Goal: Task Accomplishment & Management: Manage account settings

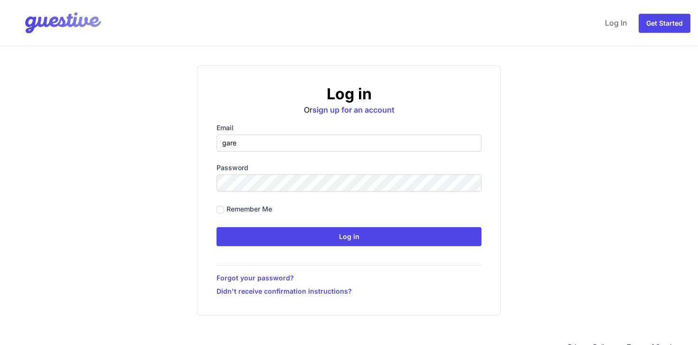
type input "[PERSON_NAME][EMAIL_ADDRESS][DOMAIN_NAME]"
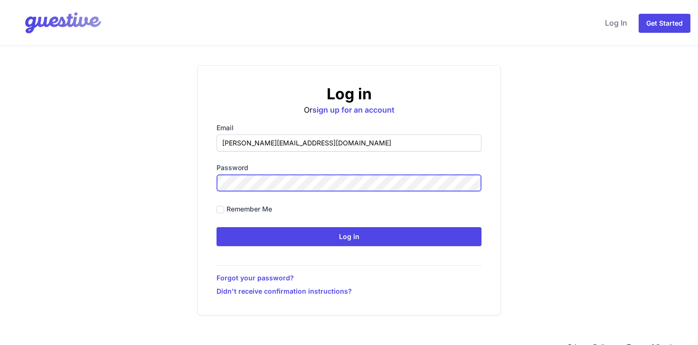
click at [217, 227] on input "Log in" at bounding box center [349, 236] width 265 height 19
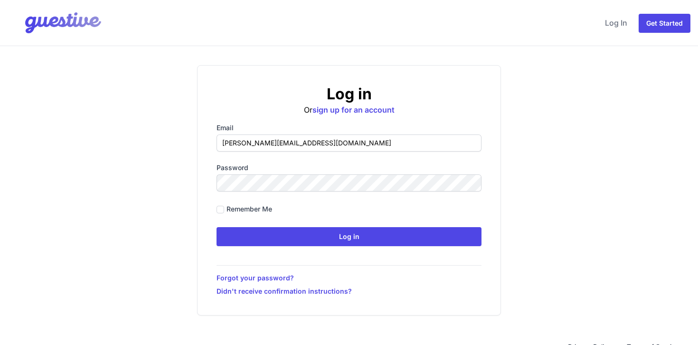
click at [358, 246] on div "Log in Or sign up for an account Email [PERSON_NAME][EMAIL_ADDRESS][DOMAIN_NAME…" at bounding box center [349, 190] width 304 height 250
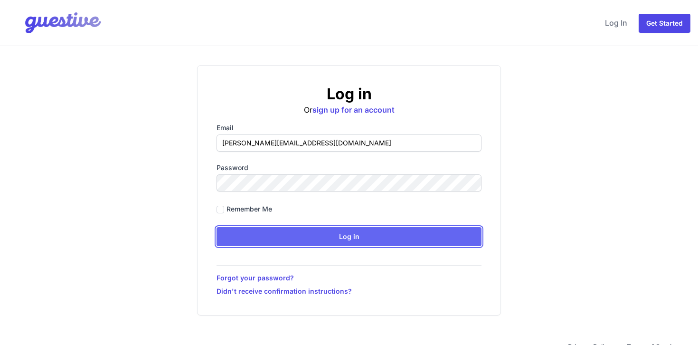
click at [360, 241] on input "Log in" at bounding box center [349, 236] width 265 height 19
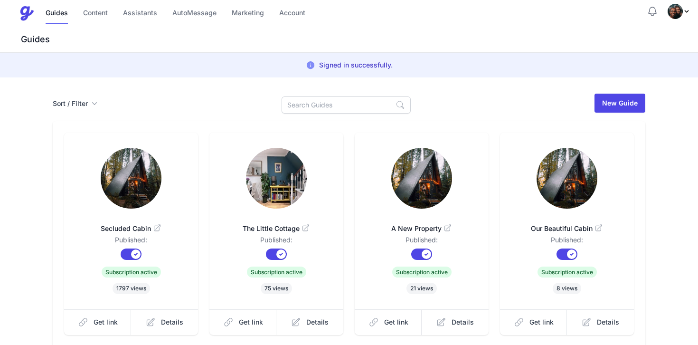
click at [683, 15] on span "Profile Menu" at bounding box center [679, 11] width 23 height 15
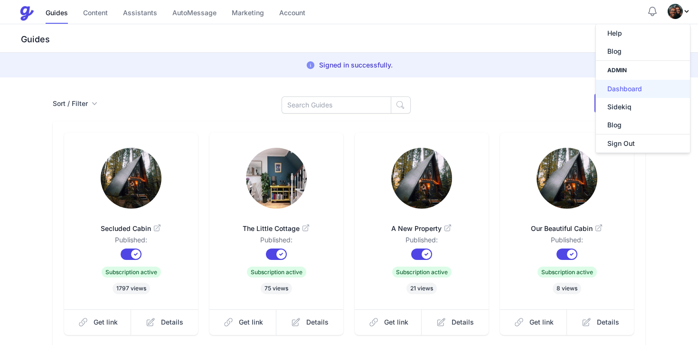
click at [633, 85] on link "Dashboard" at bounding box center [643, 89] width 94 height 18
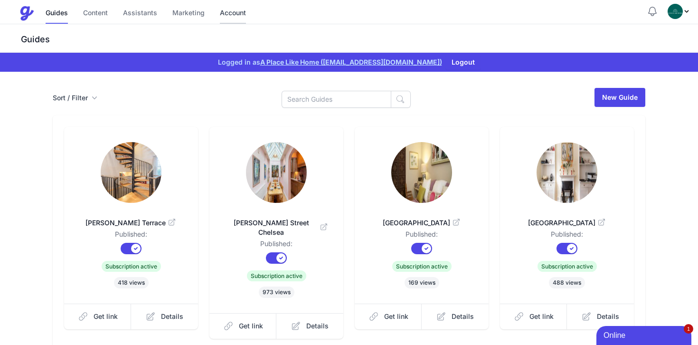
click at [228, 15] on link "Account" at bounding box center [233, 13] width 26 height 20
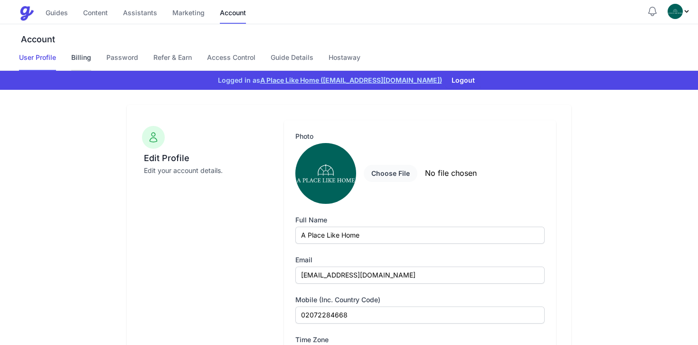
click at [73, 56] on link "Billing" at bounding box center [81, 62] width 20 height 18
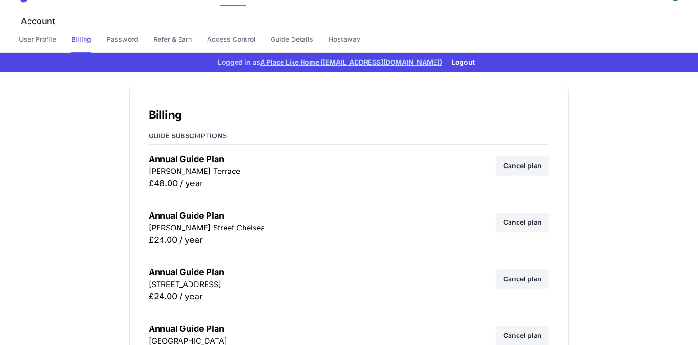
scroll to position [469, 0]
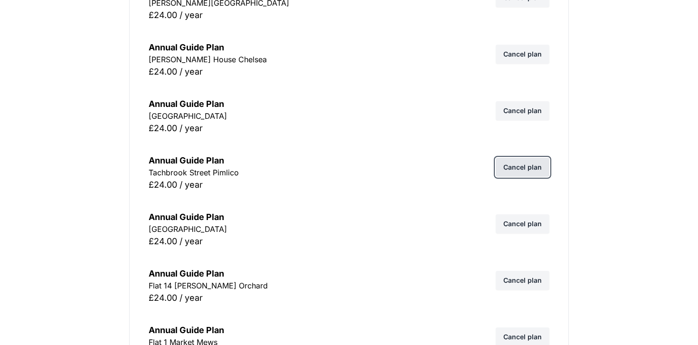
click at [519, 165] on link "Cancel plan" at bounding box center [523, 167] width 54 height 19
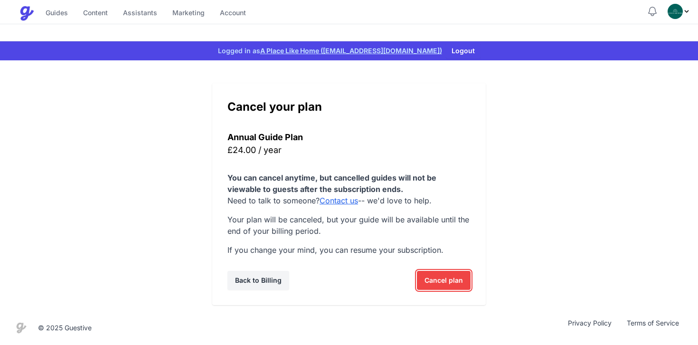
click at [452, 287] on span "Cancel plan" at bounding box center [444, 280] width 38 height 19
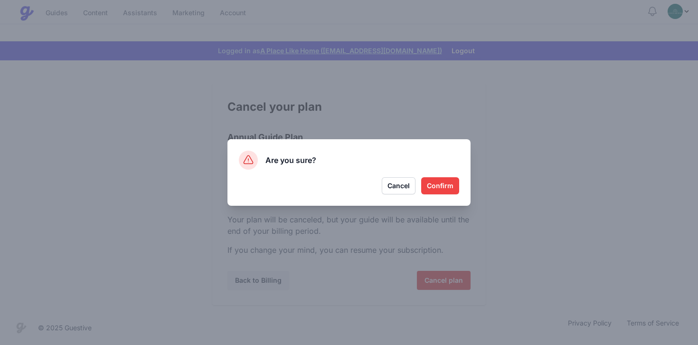
click at [445, 189] on button "Confirm" at bounding box center [440, 185] width 38 height 17
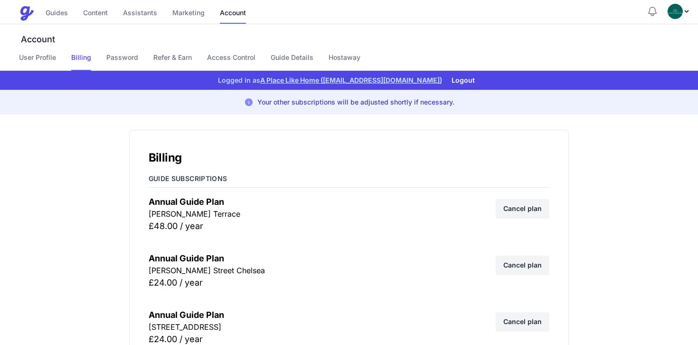
scroll to position [1027, 0]
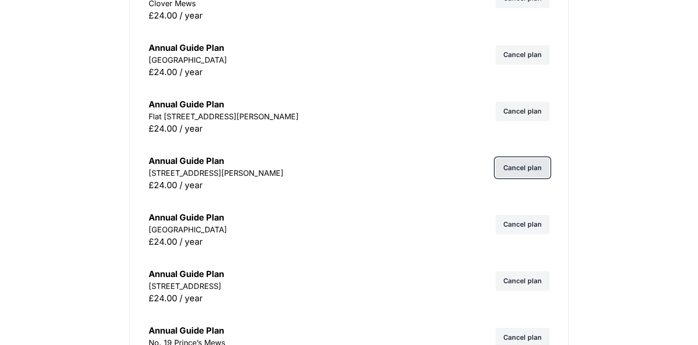
click at [528, 168] on link "Cancel plan" at bounding box center [523, 167] width 54 height 19
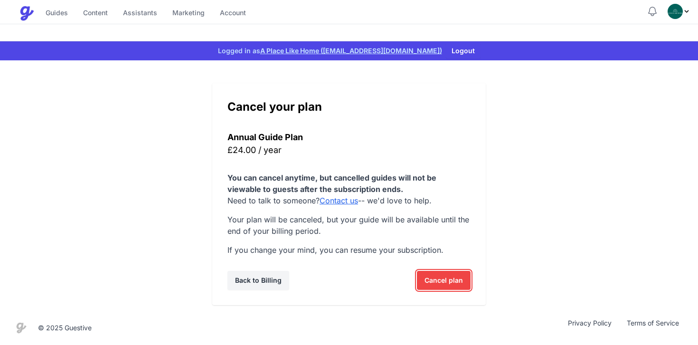
click at [447, 279] on span "Cancel plan" at bounding box center [444, 280] width 38 height 19
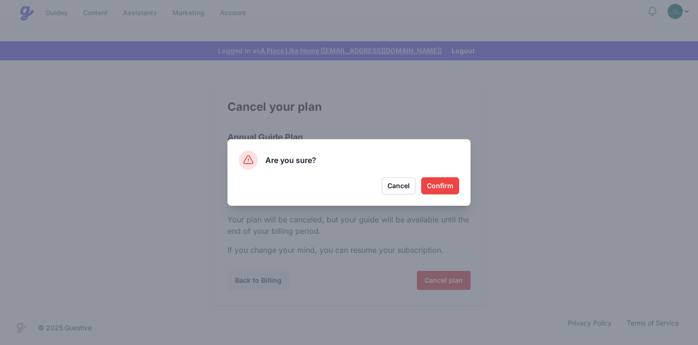
click at [439, 182] on button "Confirm" at bounding box center [440, 185] width 38 height 17
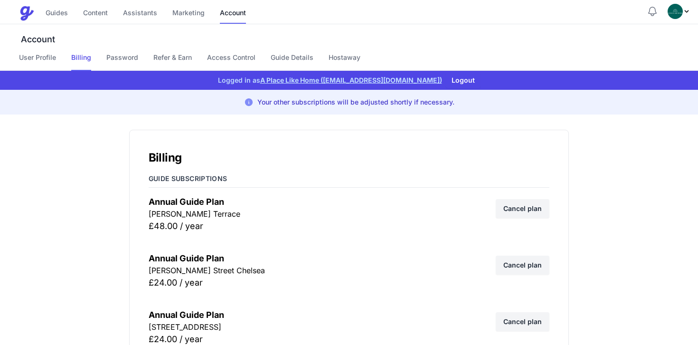
scroll to position [970, 0]
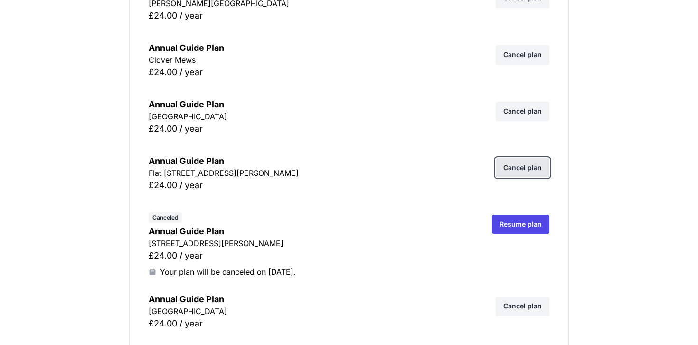
click at [520, 172] on link "Cancel plan" at bounding box center [523, 167] width 54 height 19
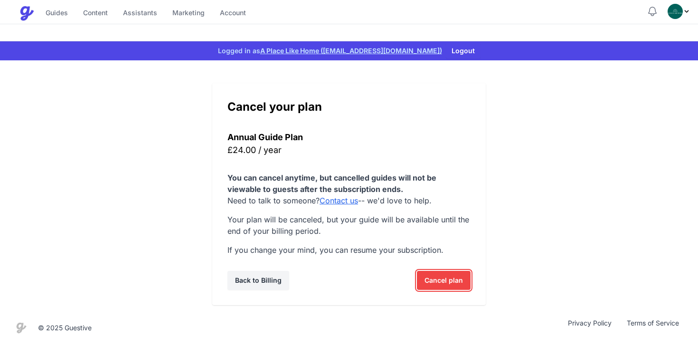
click at [432, 281] on span "Cancel plan" at bounding box center [444, 280] width 38 height 19
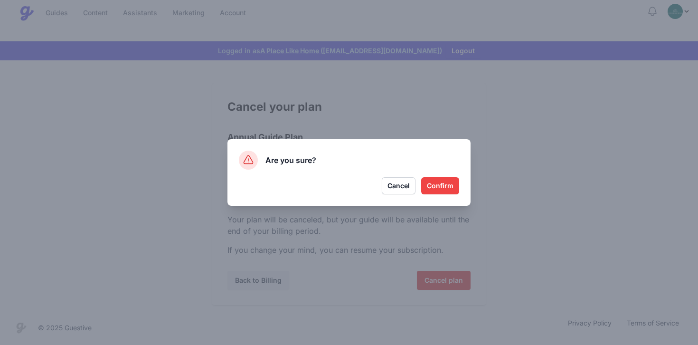
click at [429, 181] on button "Confirm" at bounding box center [440, 185] width 38 height 17
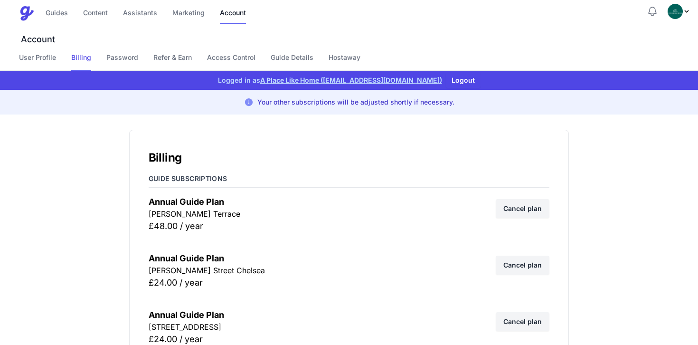
scroll to position [1924, 0]
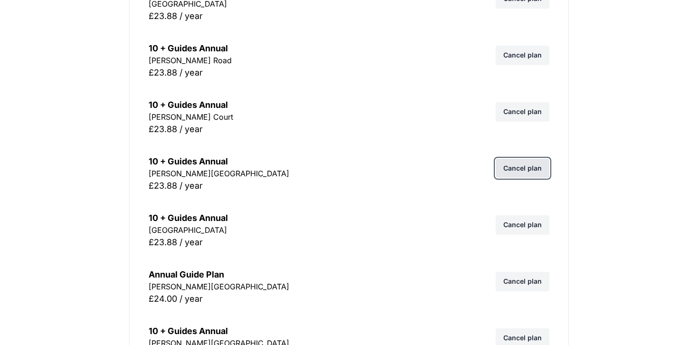
click at [540, 172] on link "Cancel plan" at bounding box center [523, 168] width 54 height 19
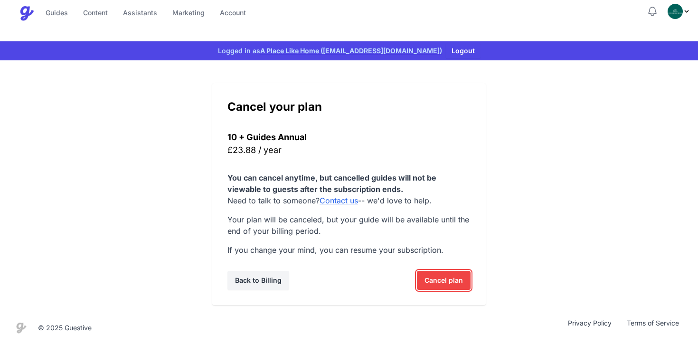
click at [439, 285] on span "Cancel plan" at bounding box center [444, 280] width 38 height 19
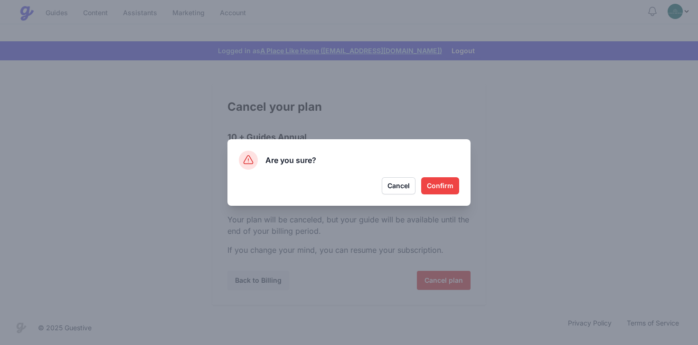
click at [433, 184] on button "Confirm" at bounding box center [440, 185] width 38 height 17
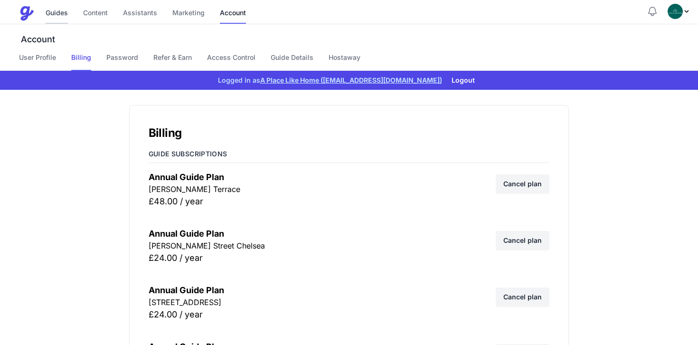
scroll to position [2094, 0]
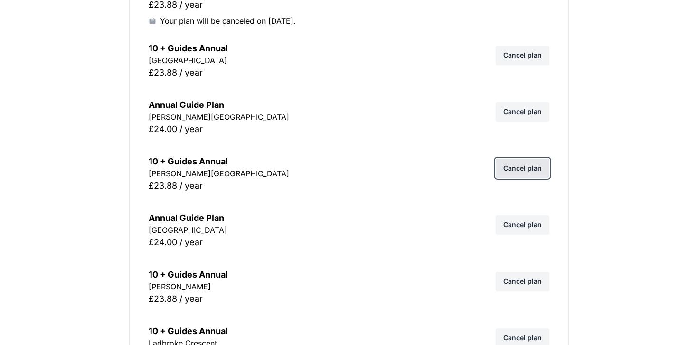
click at [526, 164] on link "Cancel plan" at bounding box center [523, 168] width 54 height 19
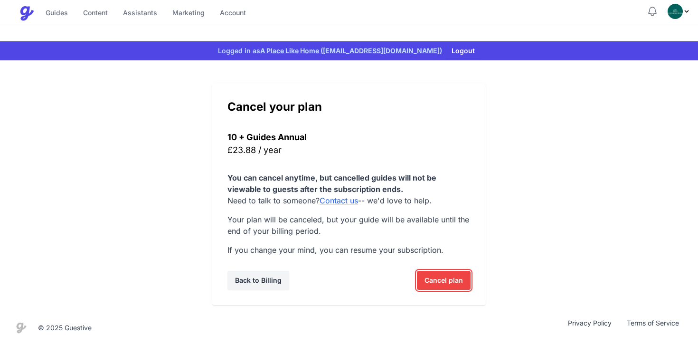
click at [444, 283] on span "Cancel plan" at bounding box center [444, 280] width 38 height 19
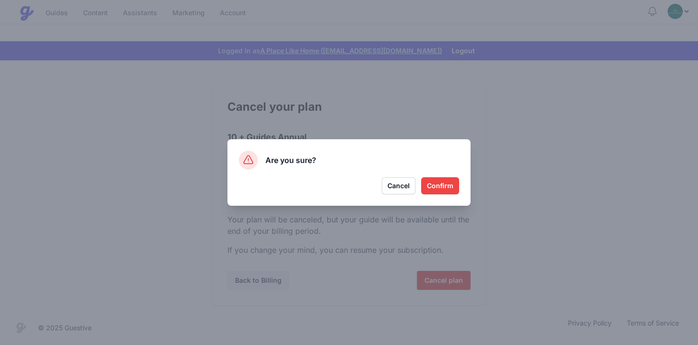
click at [448, 194] on button "Confirm" at bounding box center [440, 185] width 38 height 17
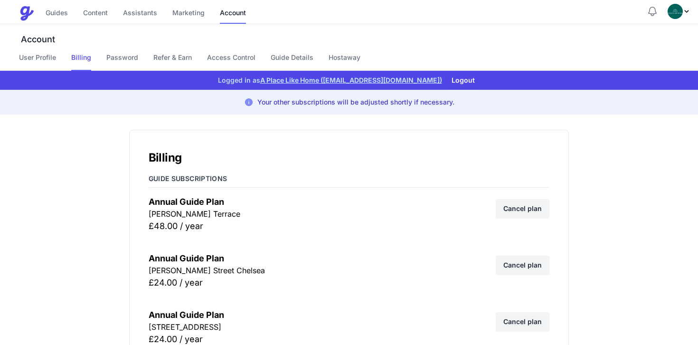
scroll to position [5987, 0]
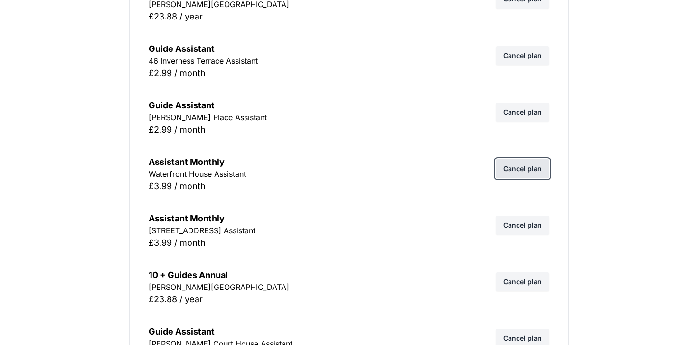
click at [543, 171] on link "Cancel plan" at bounding box center [523, 168] width 54 height 19
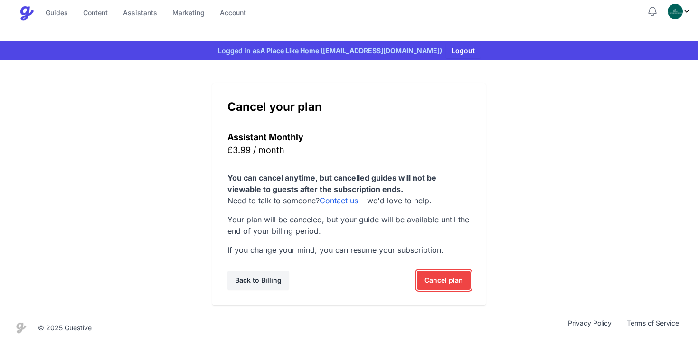
click at [445, 279] on span "Cancel plan" at bounding box center [444, 280] width 38 height 19
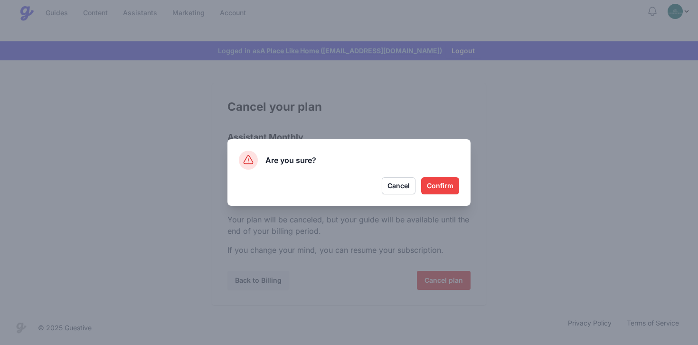
click at [433, 189] on button "Confirm" at bounding box center [440, 185] width 38 height 17
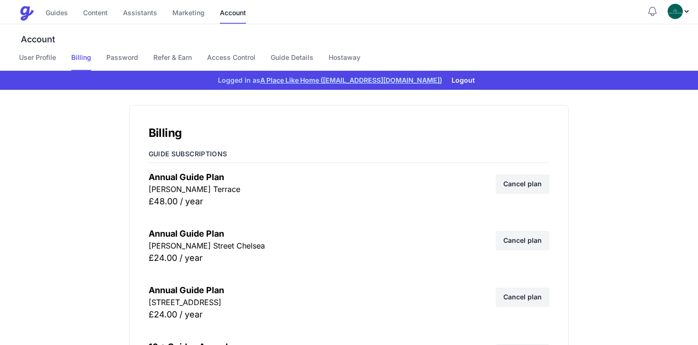
scroll to position [6044, 0]
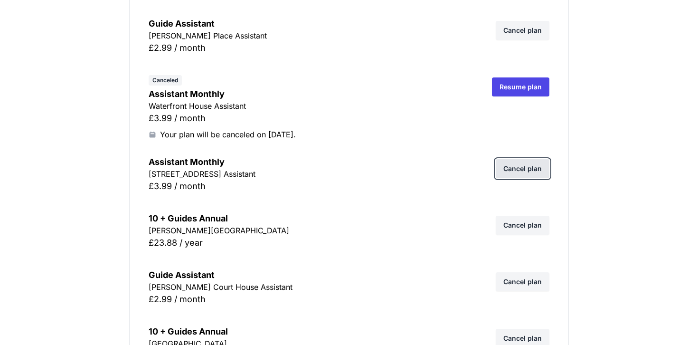
click at [536, 170] on link "Cancel plan" at bounding box center [523, 168] width 54 height 19
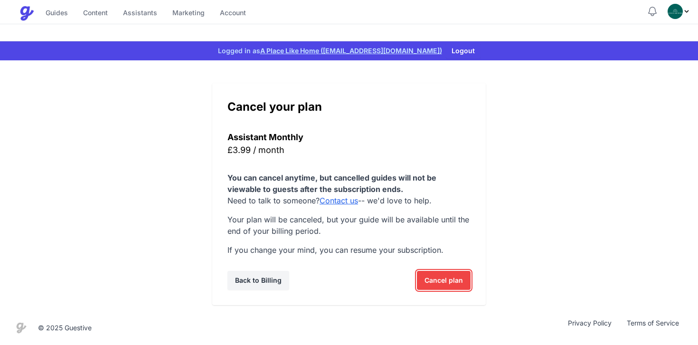
click at [441, 275] on span "Cancel plan" at bounding box center [444, 280] width 38 height 19
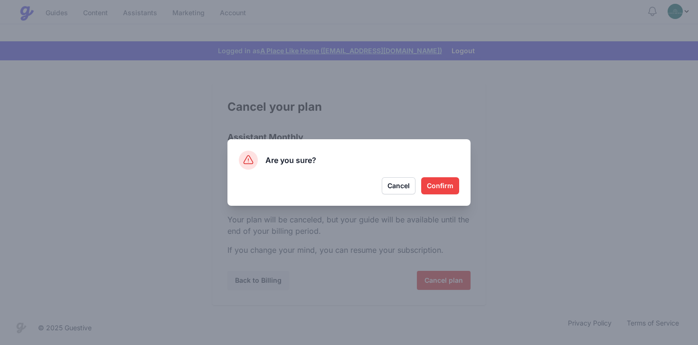
click at [440, 187] on button "Confirm" at bounding box center [440, 185] width 38 height 17
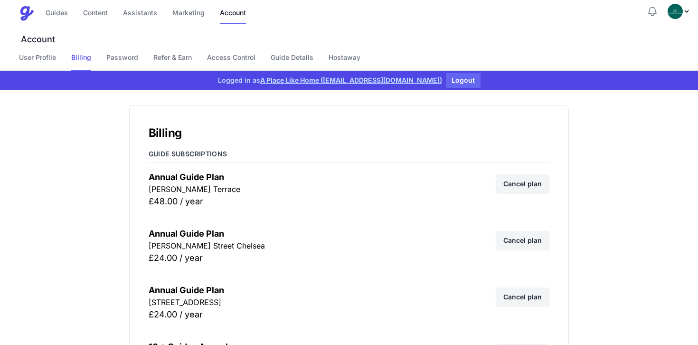
scroll to position [4832, 0]
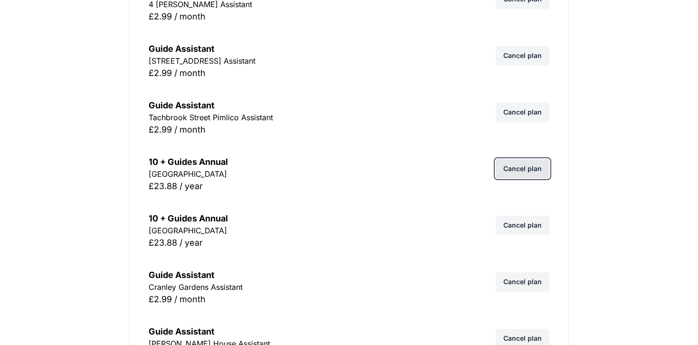
click at [532, 160] on link "Cancel plan" at bounding box center [523, 168] width 54 height 19
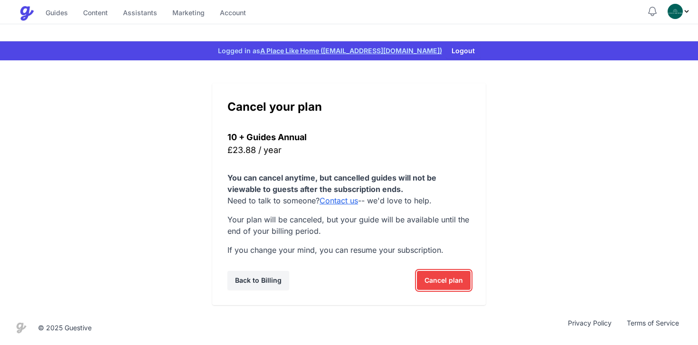
click at [453, 283] on span "Cancel plan" at bounding box center [444, 280] width 38 height 19
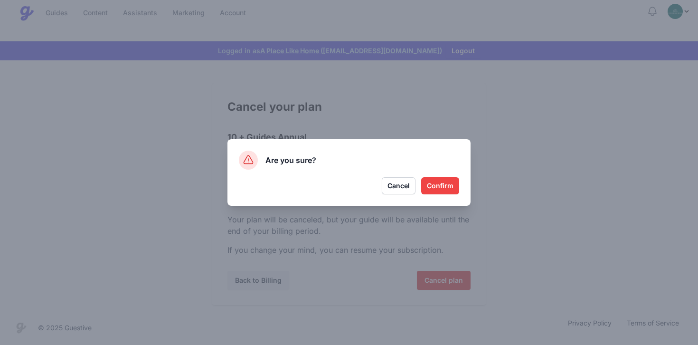
click at [443, 179] on button "Confirm" at bounding box center [440, 185] width 38 height 17
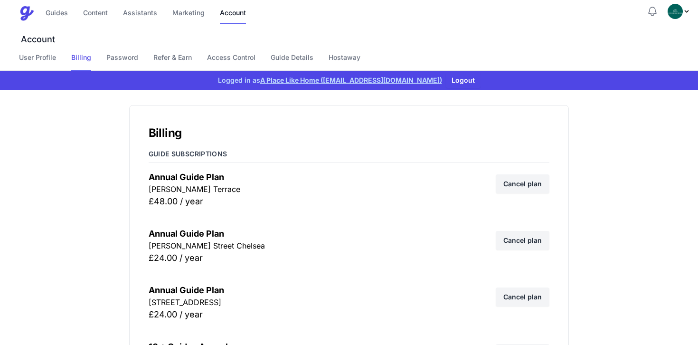
scroll to position [5083, 0]
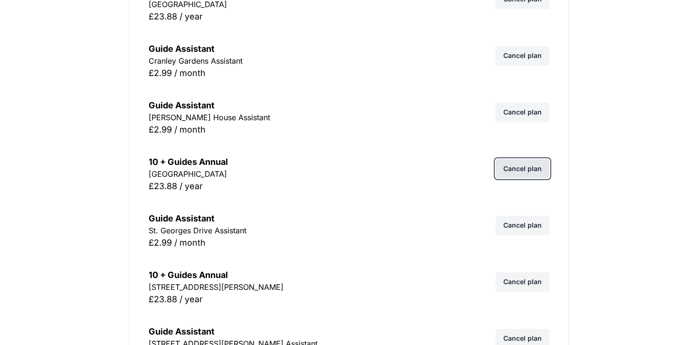
click at [513, 167] on link "Cancel plan" at bounding box center [523, 168] width 54 height 19
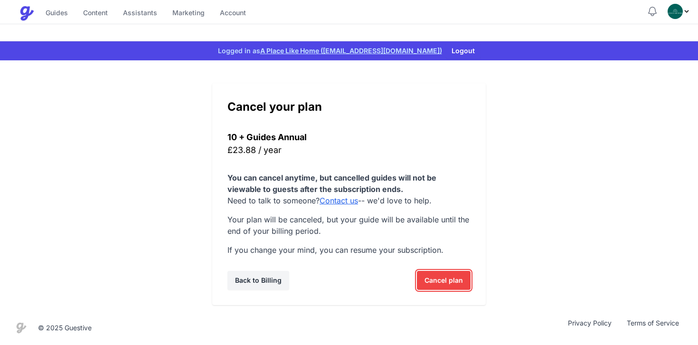
click at [442, 280] on span "Cancel plan" at bounding box center [444, 280] width 38 height 19
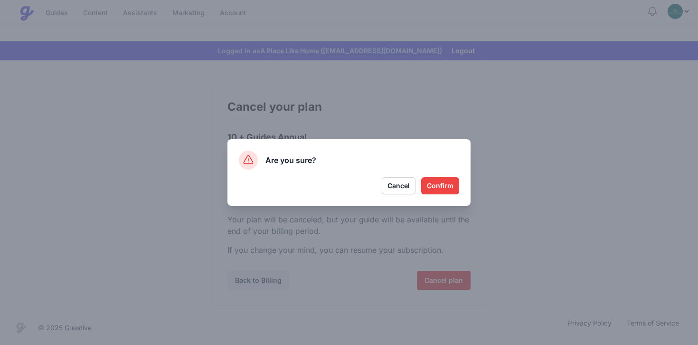
click at [437, 189] on button "Confirm" at bounding box center [440, 185] width 38 height 17
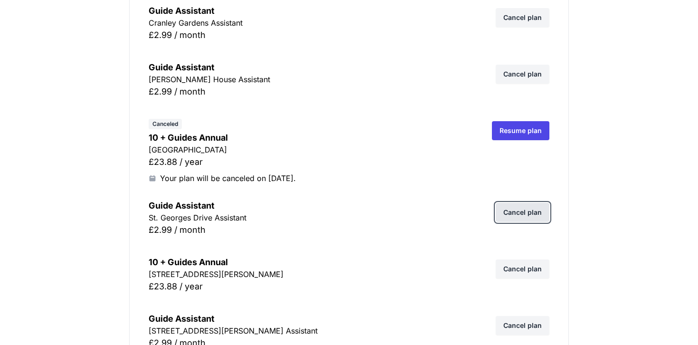
scroll to position [5096, 0]
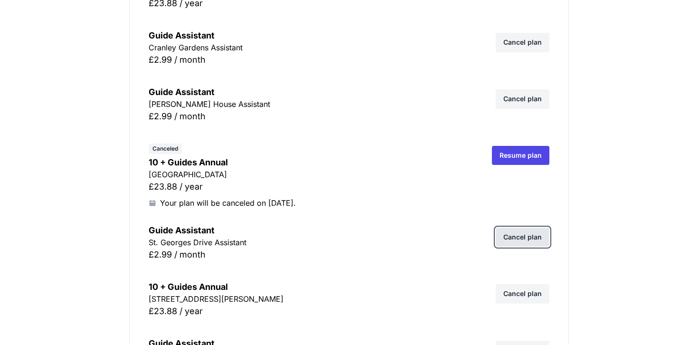
click at [515, 237] on link "Cancel plan" at bounding box center [523, 236] width 54 height 19
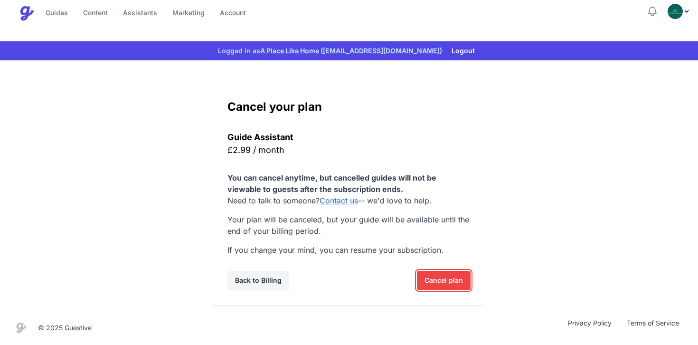
click at [452, 273] on span "Cancel plan" at bounding box center [444, 280] width 38 height 19
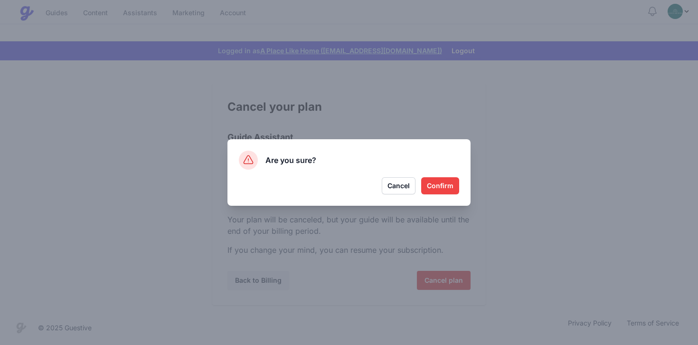
click at [443, 180] on button "Confirm" at bounding box center [440, 185] width 38 height 17
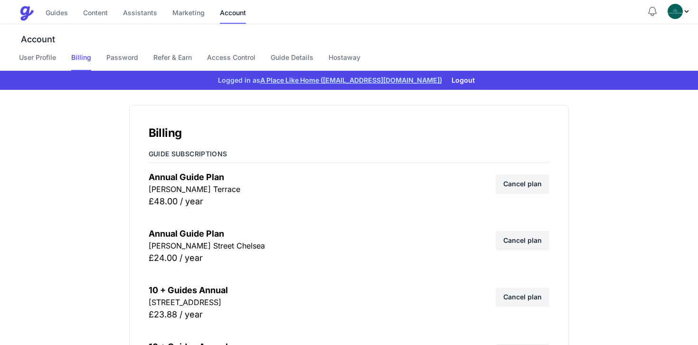
scroll to position [5472, 0]
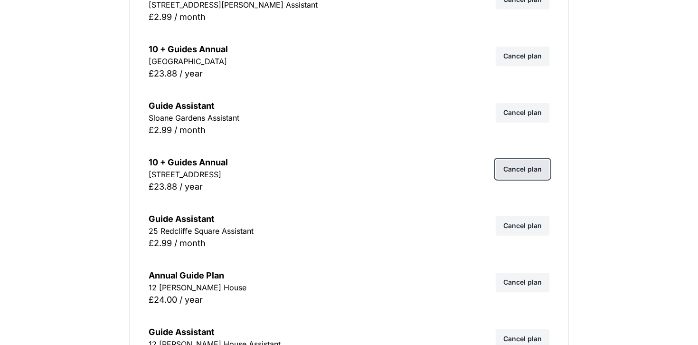
click at [535, 168] on link "Cancel plan" at bounding box center [523, 169] width 54 height 19
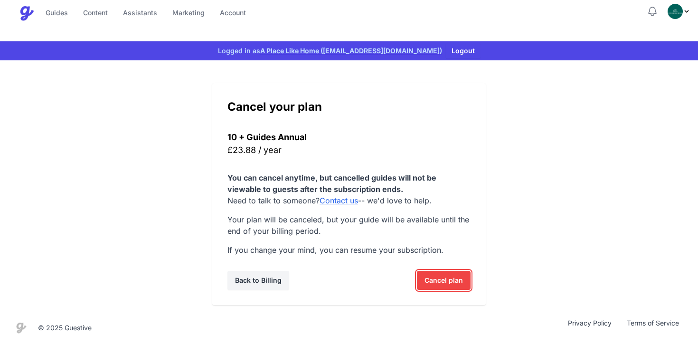
click at [440, 275] on span "Cancel plan" at bounding box center [444, 280] width 38 height 19
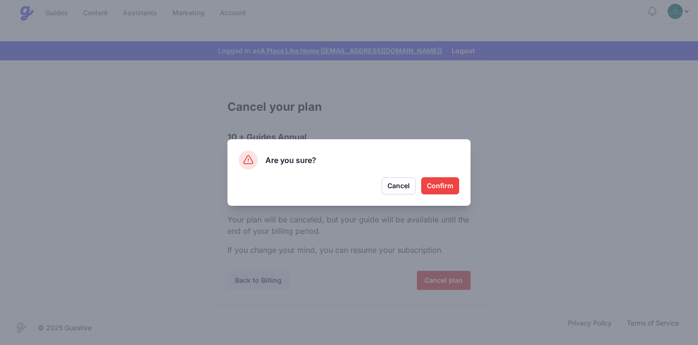
click at [426, 190] on button "Confirm" at bounding box center [440, 185] width 38 height 17
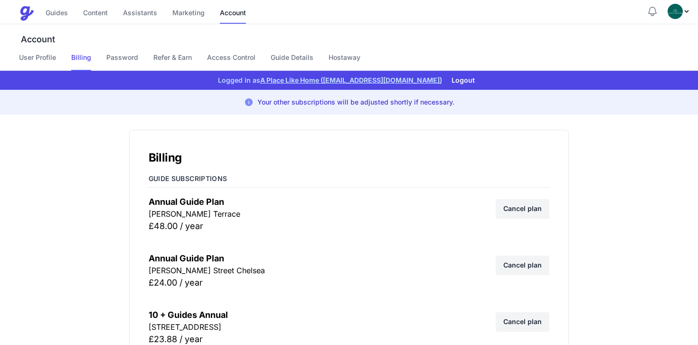
scroll to position [5510, 0]
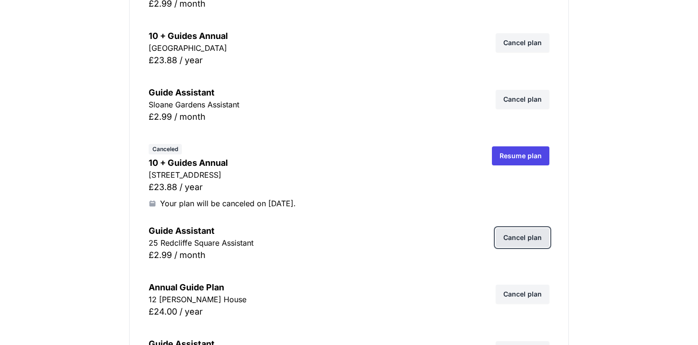
click at [530, 234] on link "Cancel plan" at bounding box center [523, 237] width 54 height 19
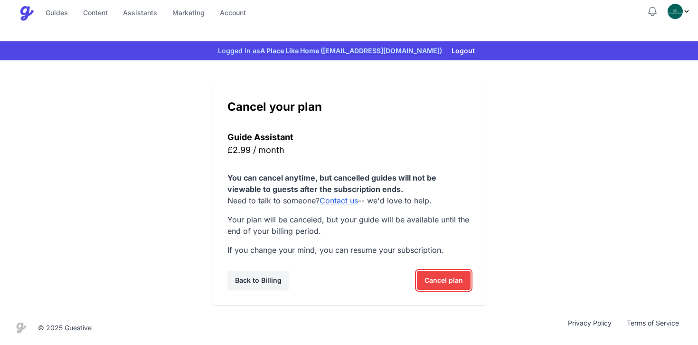
click at [439, 274] on span "Cancel plan" at bounding box center [444, 280] width 38 height 19
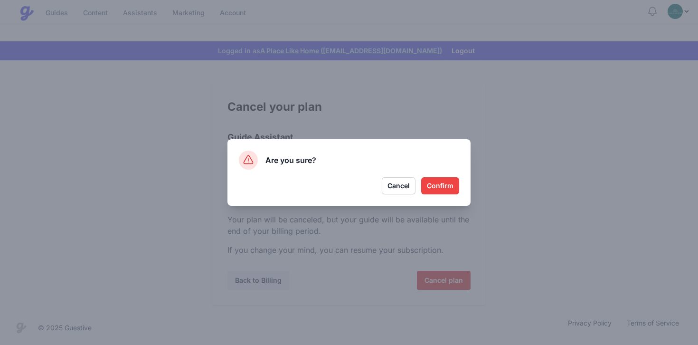
click at [450, 187] on button "Confirm" at bounding box center [440, 185] width 38 height 17
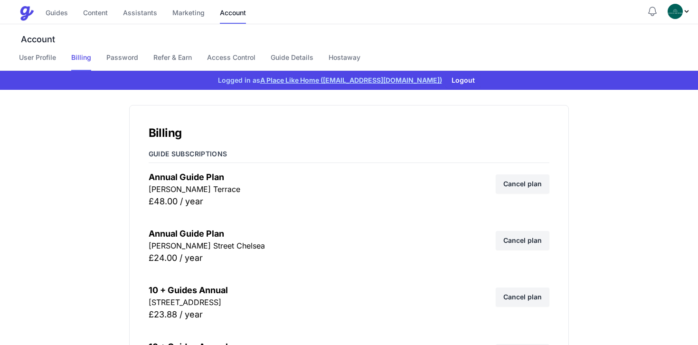
scroll to position [5359, 0]
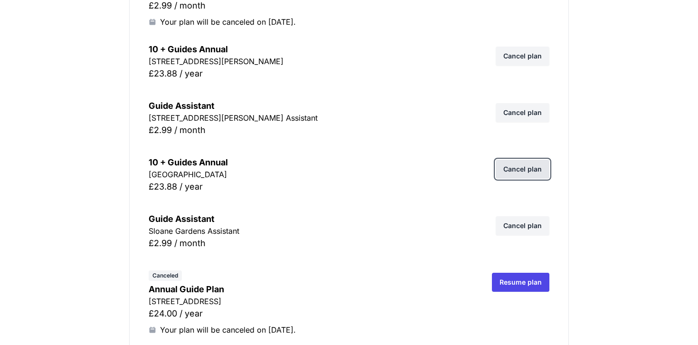
click at [515, 165] on link "Cancel plan" at bounding box center [523, 169] width 54 height 19
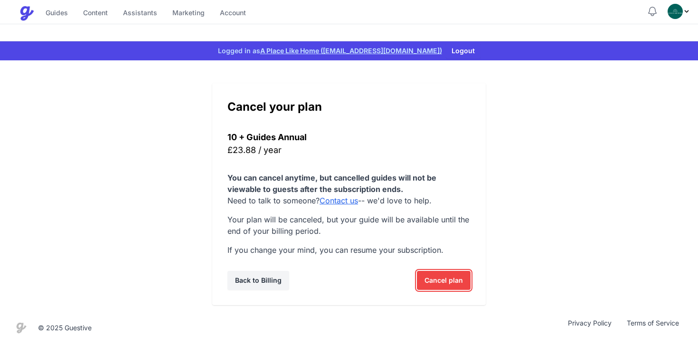
click at [445, 277] on span "Cancel plan" at bounding box center [444, 280] width 38 height 19
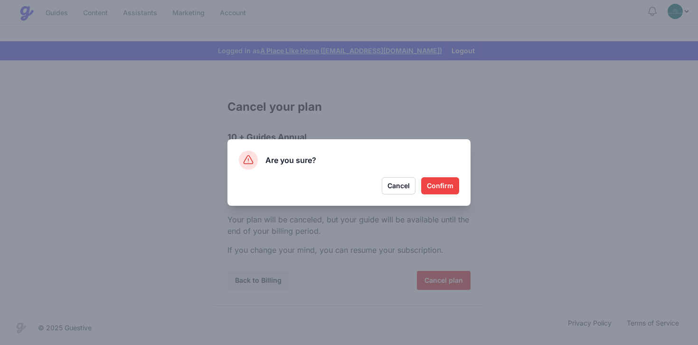
click at [439, 189] on button "Confirm" at bounding box center [440, 185] width 38 height 17
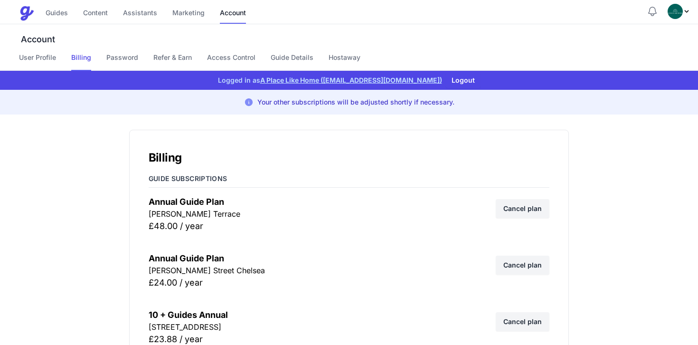
scroll to position [5397, 0]
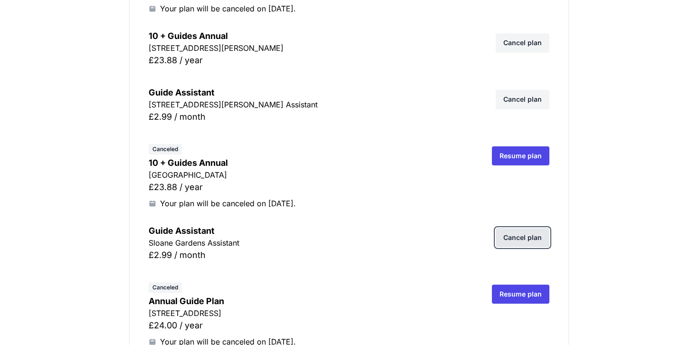
click at [519, 244] on link "Cancel plan" at bounding box center [523, 237] width 54 height 19
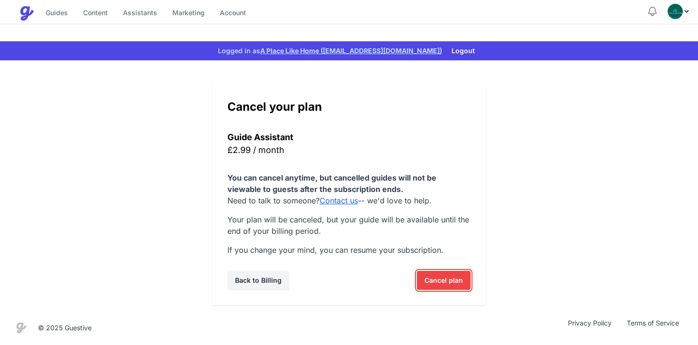
click at [431, 284] on span "Cancel plan" at bounding box center [444, 280] width 38 height 19
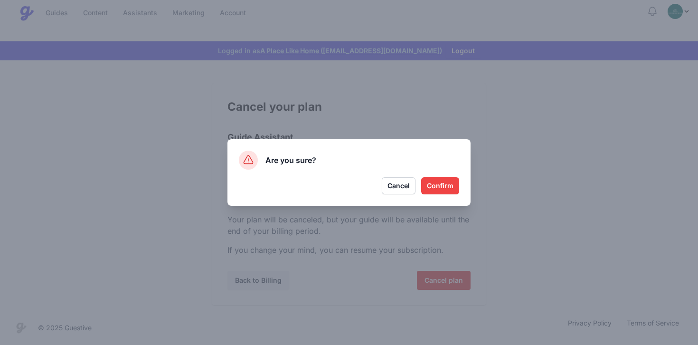
click at [438, 186] on button "Confirm" at bounding box center [440, 185] width 38 height 17
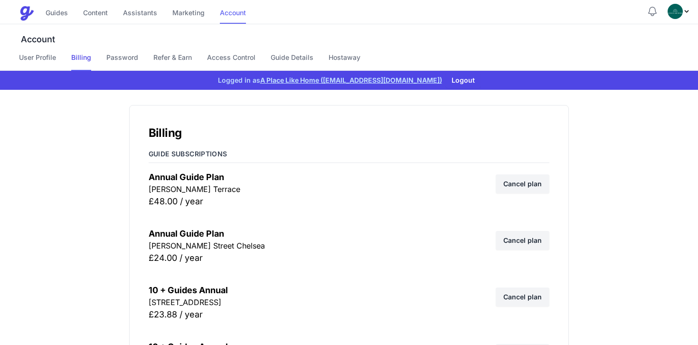
scroll to position [5911, 0]
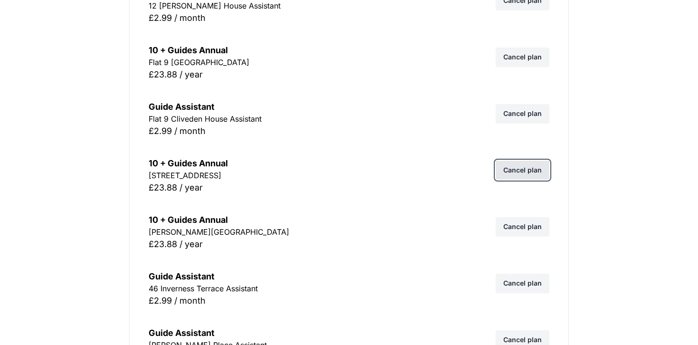
click at [520, 172] on link "Cancel plan" at bounding box center [523, 170] width 54 height 19
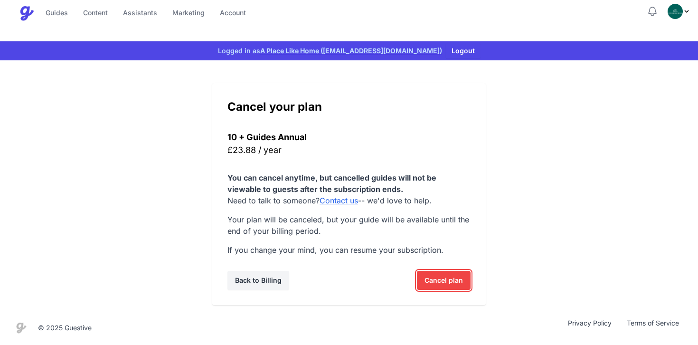
click at [441, 278] on span "Cancel plan" at bounding box center [444, 280] width 38 height 19
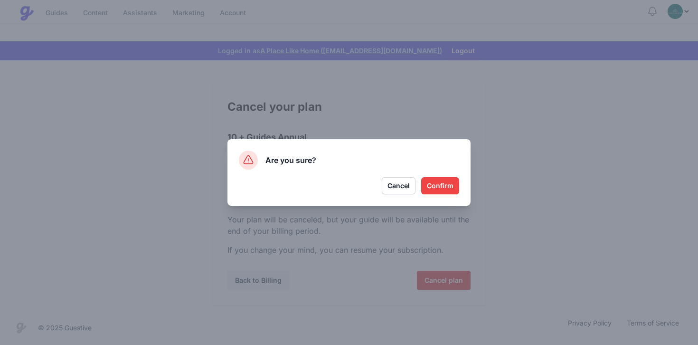
click at [446, 191] on button "Confirm" at bounding box center [440, 185] width 38 height 17
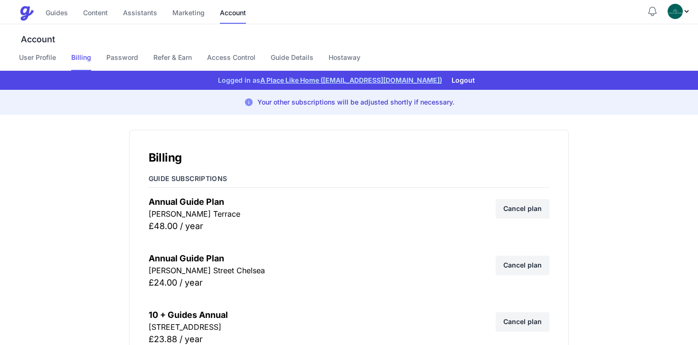
scroll to position [5949, 0]
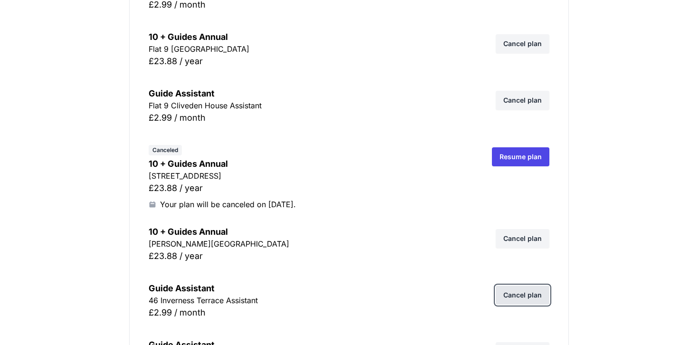
click at [517, 292] on link "Cancel plan" at bounding box center [523, 294] width 54 height 19
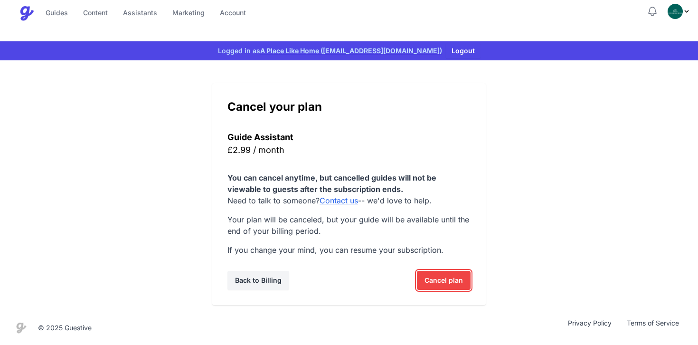
click at [443, 280] on span "Cancel plan" at bounding box center [444, 280] width 38 height 19
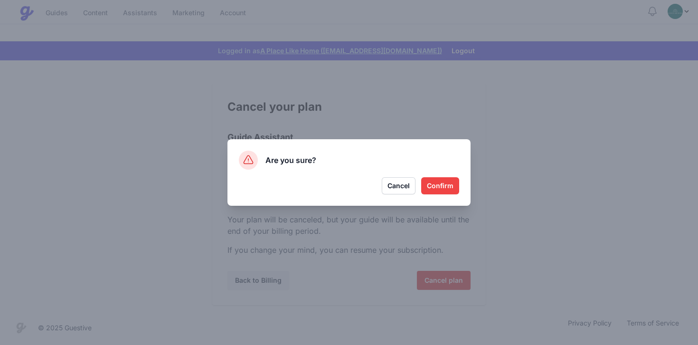
click at [450, 189] on button "Confirm" at bounding box center [440, 185] width 38 height 17
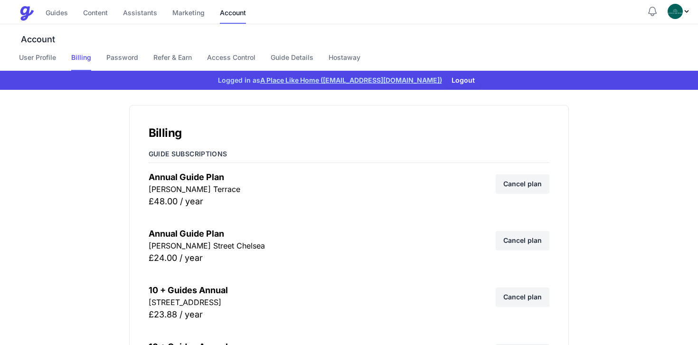
scroll to position [6576, 0]
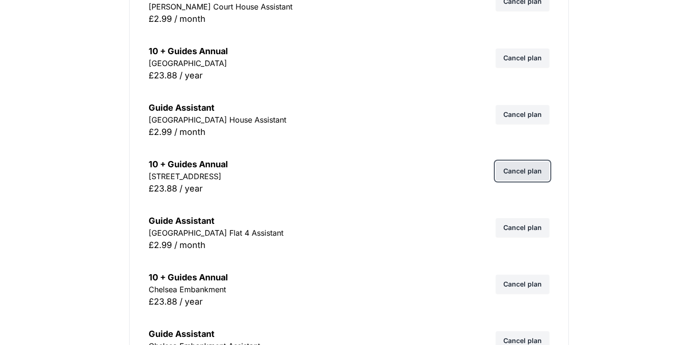
click at [525, 172] on link "Cancel plan" at bounding box center [523, 170] width 54 height 19
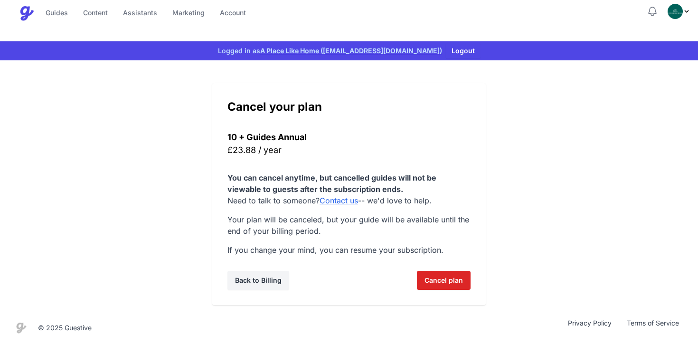
click at [434, 268] on div "Cancel your plan 10 + Guides Annual £23.88 / year You can cancel anytime, but c…" at bounding box center [349, 194] width 274 height 222
click at [434, 275] on span "Cancel plan" at bounding box center [444, 280] width 38 height 19
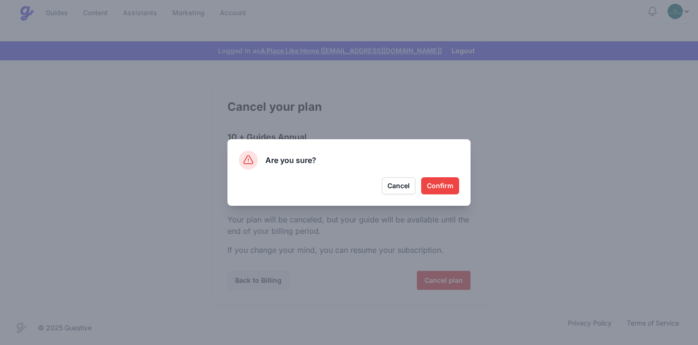
click at [437, 185] on button "Confirm" at bounding box center [440, 185] width 38 height 17
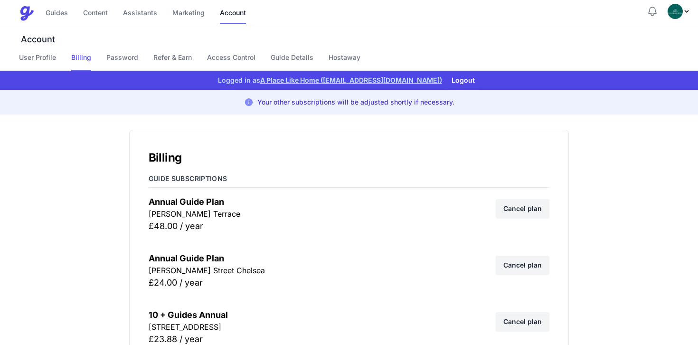
scroll to position [6614, 0]
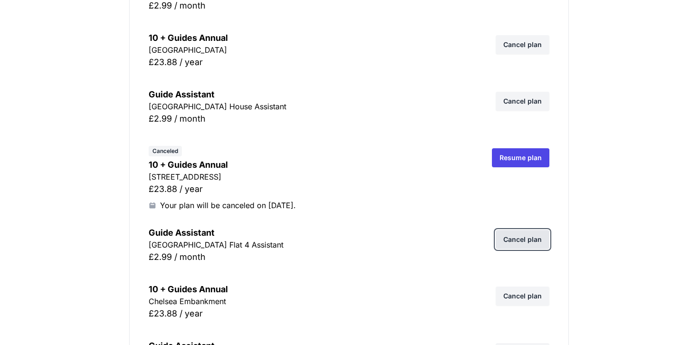
click at [518, 235] on link "Cancel plan" at bounding box center [523, 239] width 54 height 19
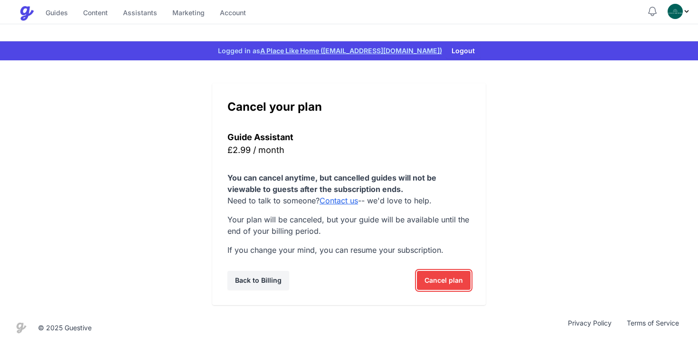
click at [429, 283] on span "Cancel plan" at bounding box center [444, 280] width 38 height 19
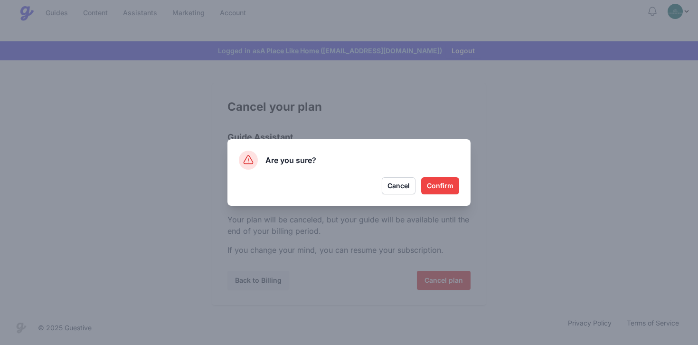
click at [431, 183] on button "Confirm" at bounding box center [440, 185] width 38 height 17
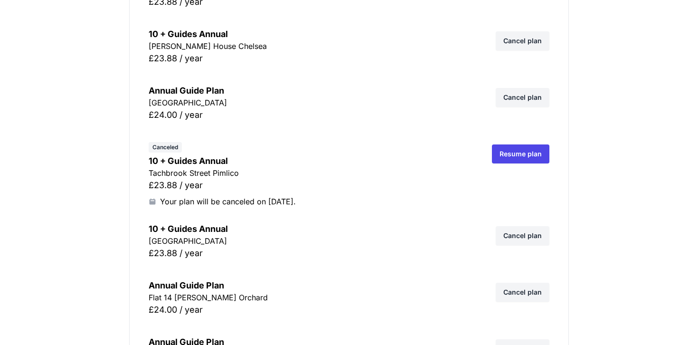
scroll to position [4775, 0]
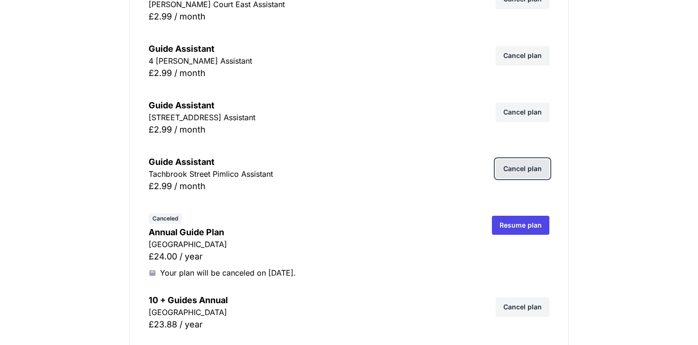
click at [526, 169] on link "Cancel plan" at bounding box center [523, 168] width 54 height 19
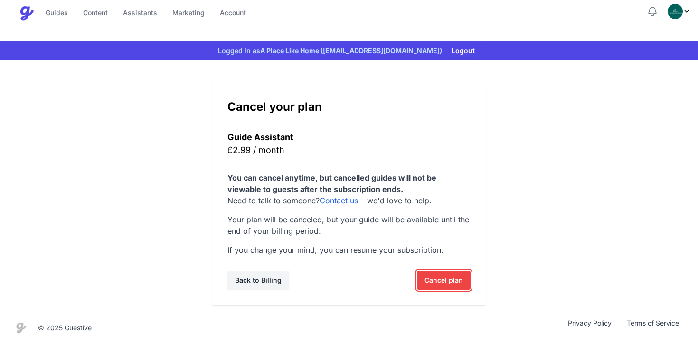
click at [448, 285] on span "Cancel plan" at bounding box center [444, 280] width 38 height 19
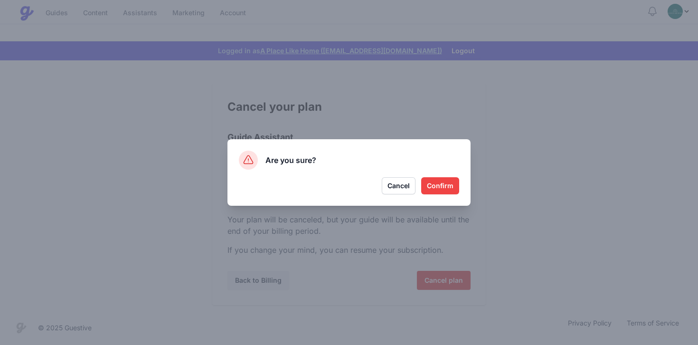
click at [445, 189] on button "Confirm" at bounding box center [440, 185] width 38 height 17
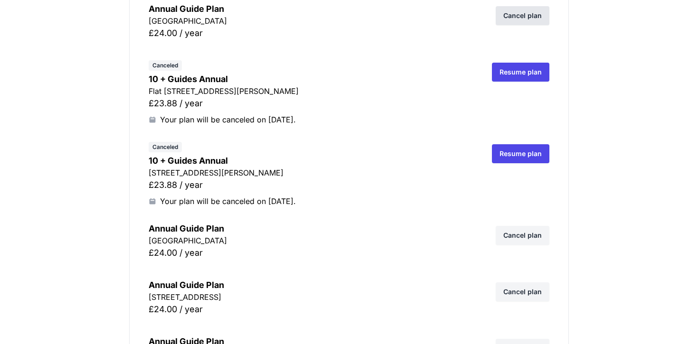
scroll to position [4663, 0]
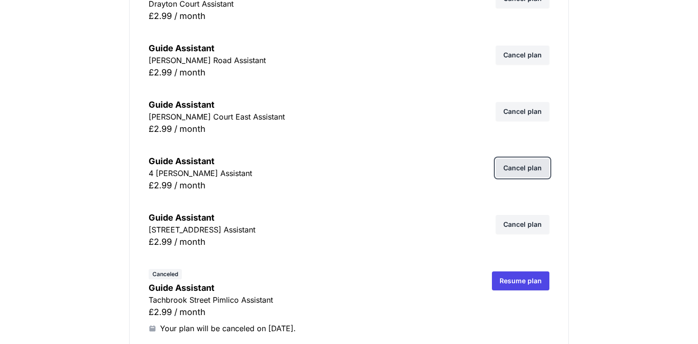
click at [535, 166] on link "Cancel plan" at bounding box center [523, 168] width 54 height 19
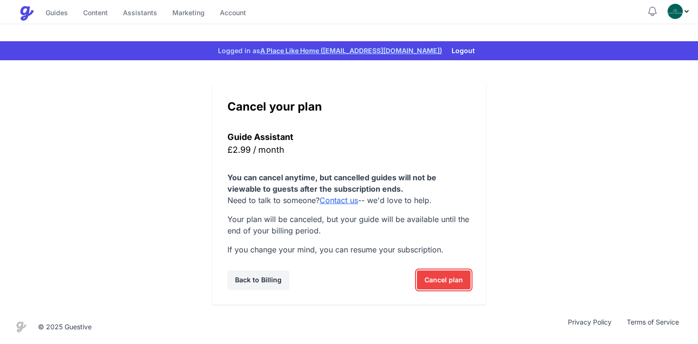
click at [435, 277] on span "Cancel plan" at bounding box center [444, 280] width 38 height 19
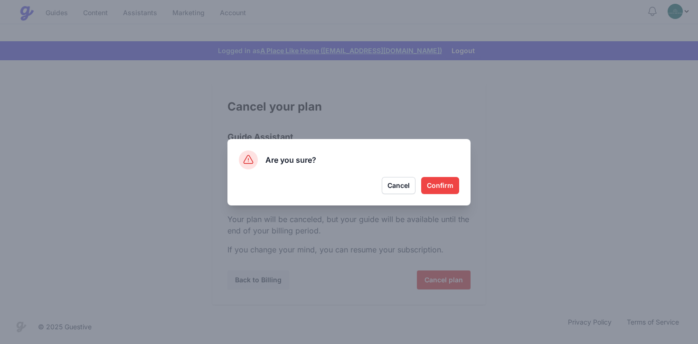
click at [444, 186] on button "Confirm" at bounding box center [440, 185] width 38 height 17
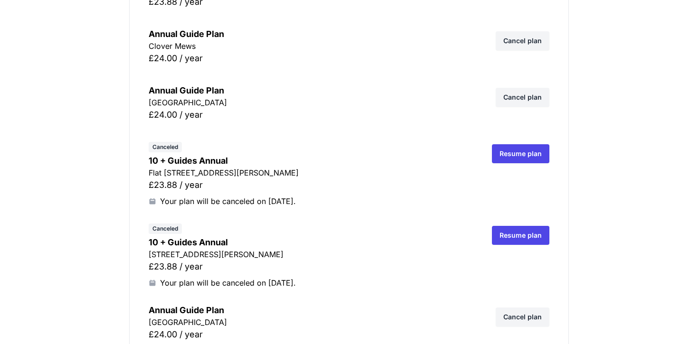
scroll to position [3702, 0]
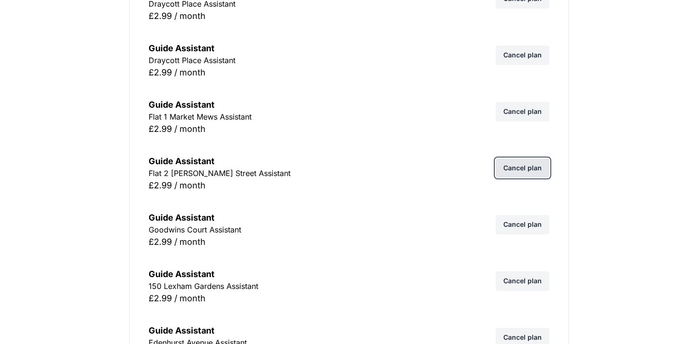
click at [515, 168] on link "Cancel plan" at bounding box center [523, 168] width 54 height 19
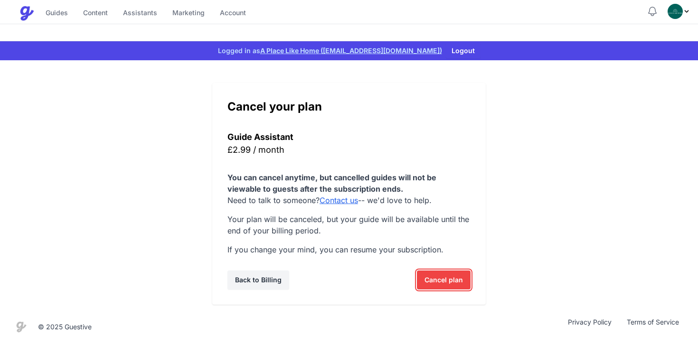
click at [454, 286] on span "Cancel plan" at bounding box center [444, 280] width 38 height 19
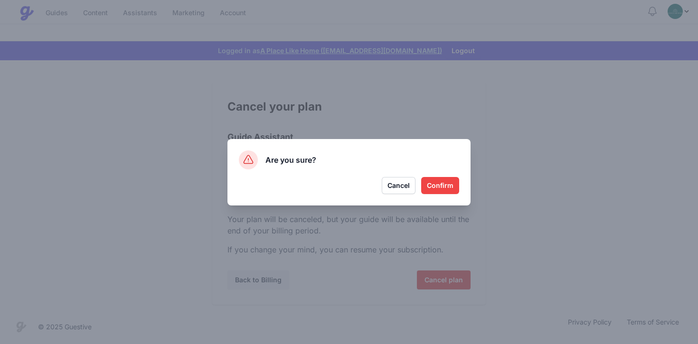
click at [447, 189] on button "Confirm" at bounding box center [440, 185] width 38 height 17
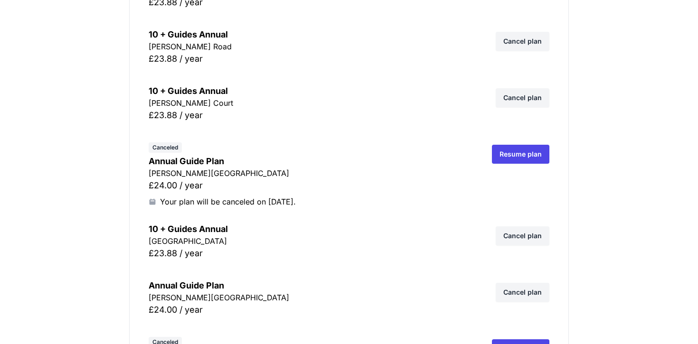
scroll to position [4292, 0]
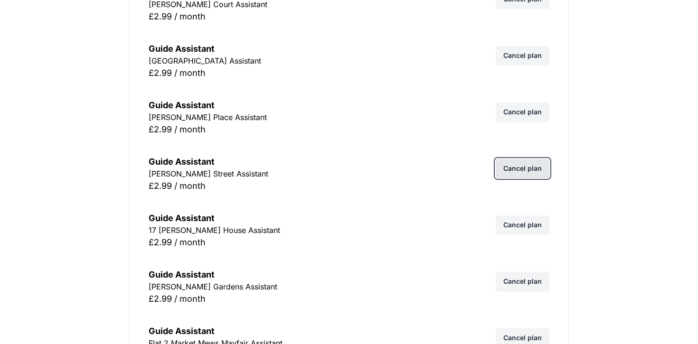
click at [532, 168] on link "Cancel plan" at bounding box center [523, 168] width 54 height 19
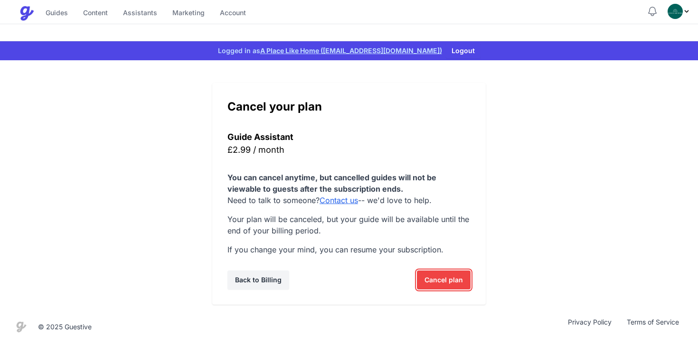
click at [445, 284] on span "Cancel plan" at bounding box center [444, 280] width 38 height 19
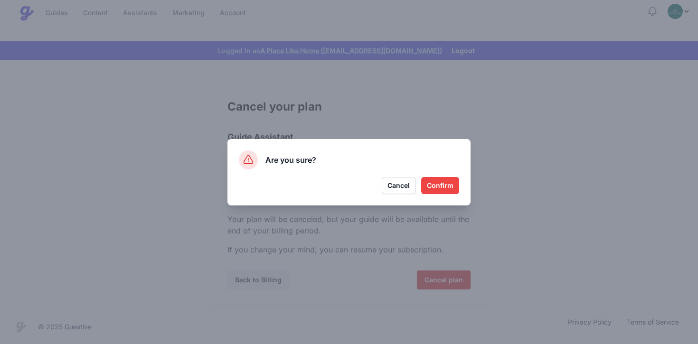
click at [459, 181] on button "Confirm" at bounding box center [440, 185] width 38 height 17
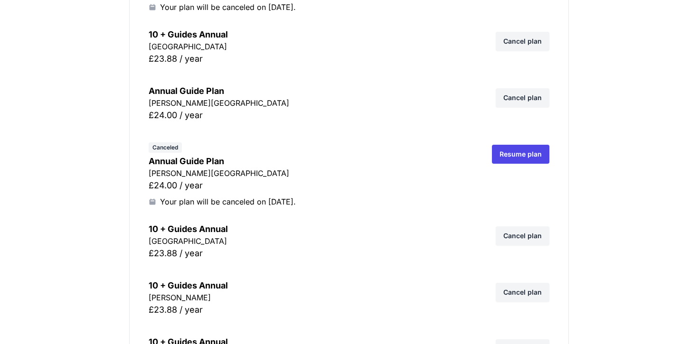
scroll to position [4430, 0]
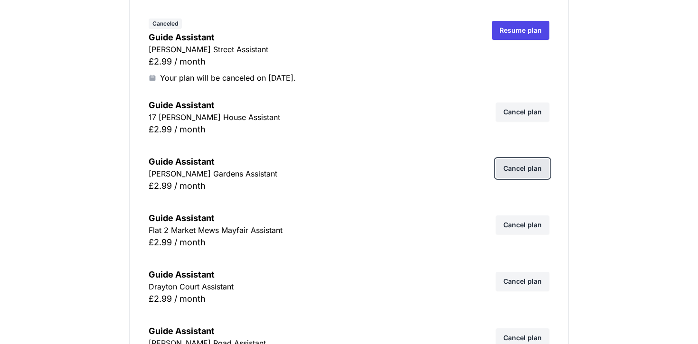
click at [521, 168] on link "Cancel plan" at bounding box center [523, 168] width 54 height 19
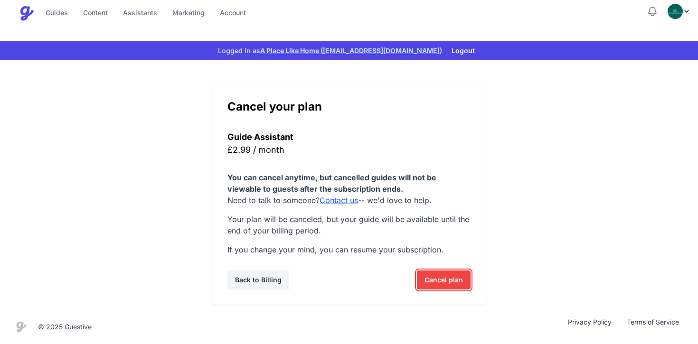
click at [441, 280] on span "Cancel plan" at bounding box center [444, 280] width 38 height 19
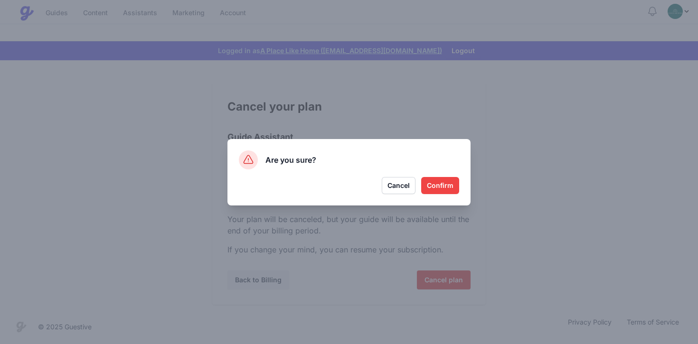
click at [437, 190] on button "Confirm" at bounding box center [440, 185] width 38 height 17
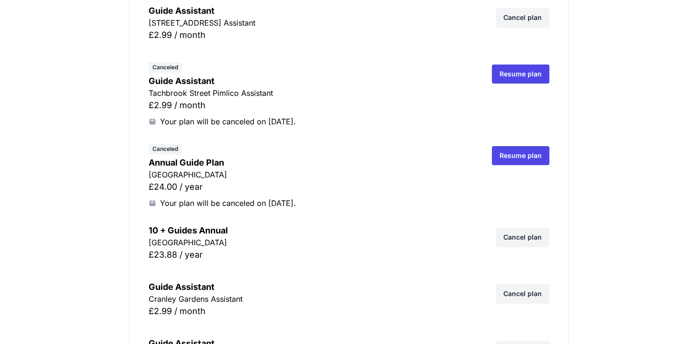
scroll to position [5151, 0]
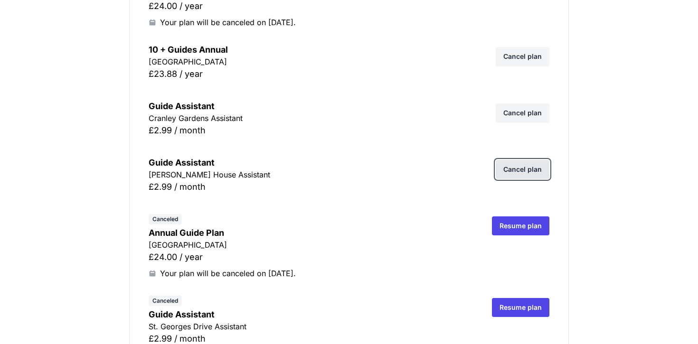
click at [524, 168] on link "Cancel plan" at bounding box center [523, 169] width 54 height 19
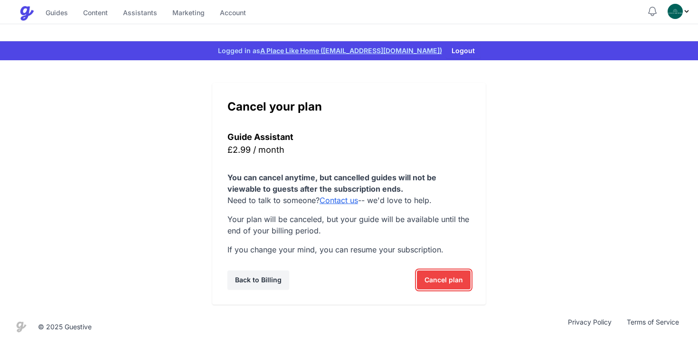
click at [443, 277] on span "Cancel plan" at bounding box center [444, 280] width 38 height 19
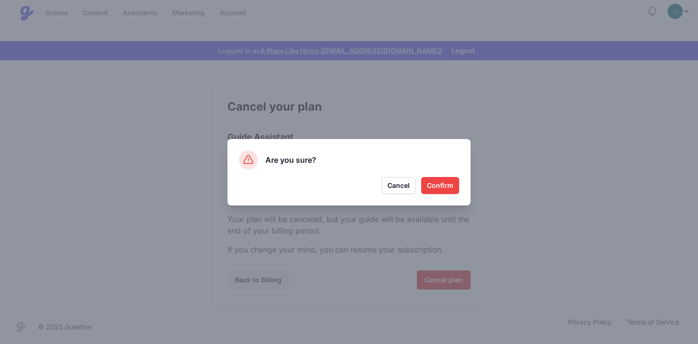
click at [443, 183] on button "Confirm" at bounding box center [440, 185] width 38 height 17
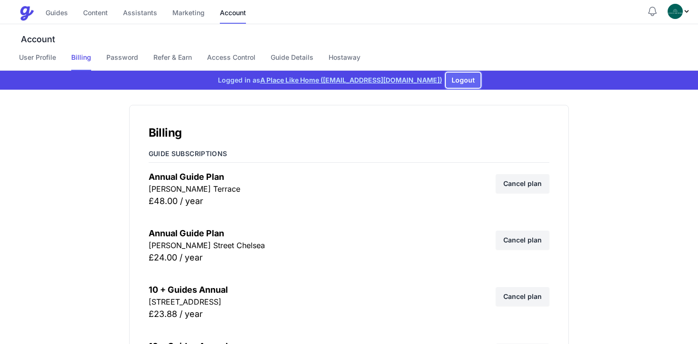
click at [447, 81] on button "Logout" at bounding box center [463, 80] width 35 height 15
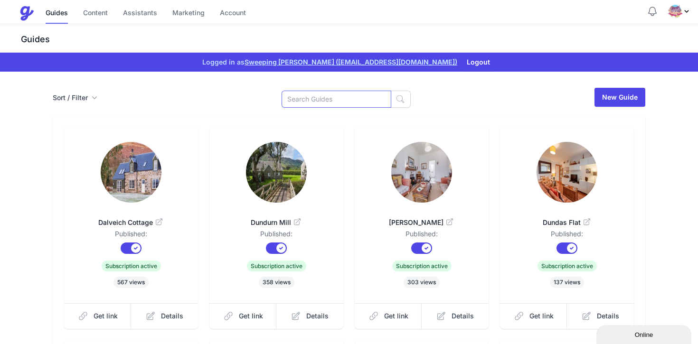
click at [336, 106] on input at bounding box center [337, 99] width 110 height 17
type input "drum"
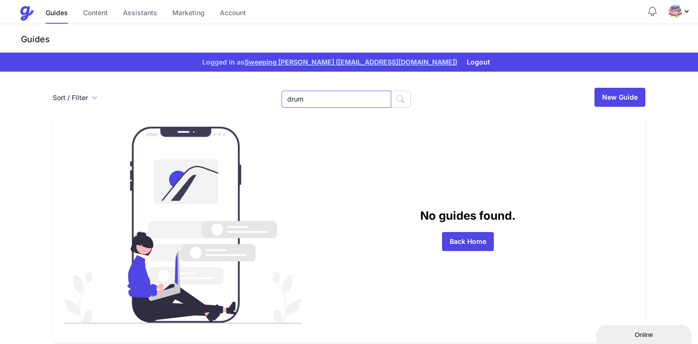
drag, startPoint x: 342, startPoint y: 101, endPoint x: 162, endPoint y: 98, distance: 180.0
click at [164, 98] on div "Sort / Filter Sort Name Created Unsorted All Published Unpublished Archived dru…" at bounding box center [349, 97] width 593 height 21
click at [549, 144] on div "No guides found. Back Home" at bounding box center [349, 229] width 570 height 205
drag, startPoint x: 322, startPoint y: 99, endPoint x: 294, endPoint y: 99, distance: 28.0
click at [295, 99] on div "Sort / Filter Sort Name Created Unsorted All Published Unpublished Archived dru…" at bounding box center [349, 97] width 593 height 21
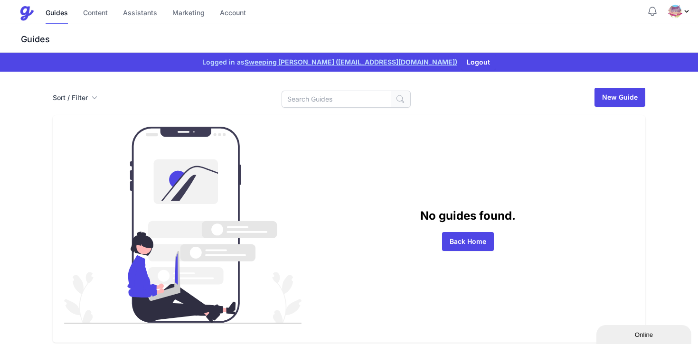
click at [396, 95] on icon "button" at bounding box center [400, 99] width 9 height 9
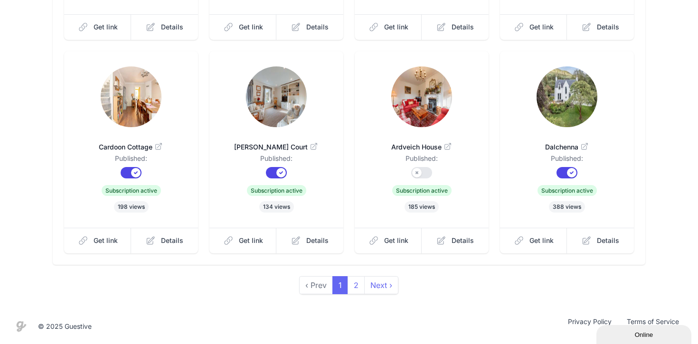
scroll to position [289, 0]
click at [425, 175] on button "Published?" at bounding box center [421, 172] width 21 height 11
click at [358, 286] on link "2" at bounding box center [356, 285] width 17 height 18
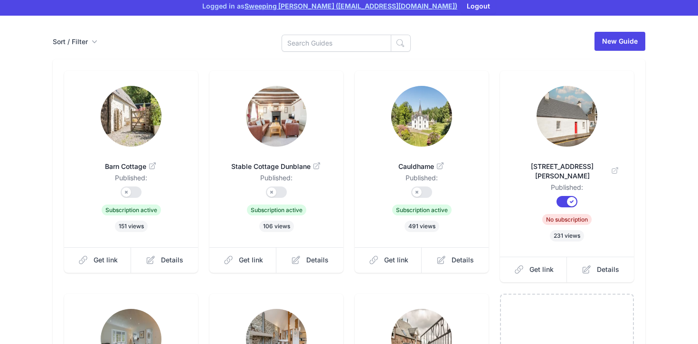
scroll to position [67, 0]
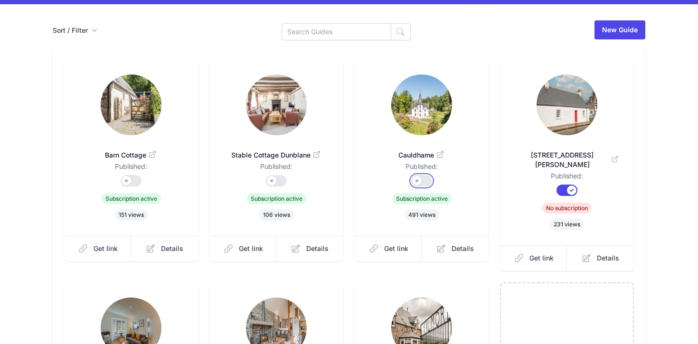
click at [417, 181] on button "Published?" at bounding box center [421, 180] width 21 height 11
click at [279, 179] on button "Published?" at bounding box center [276, 180] width 21 height 11
click at [129, 179] on button "Published?" at bounding box center [131, 180] width 21 height 11
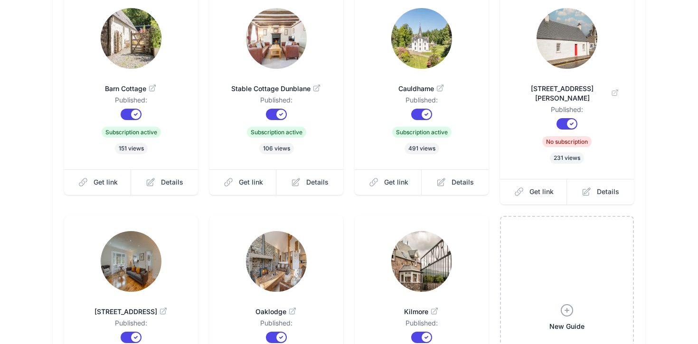
scroll to position [134, 0]
click at [594, 188] on link "Details" at bounding box center [600, 192] width 67 height 26
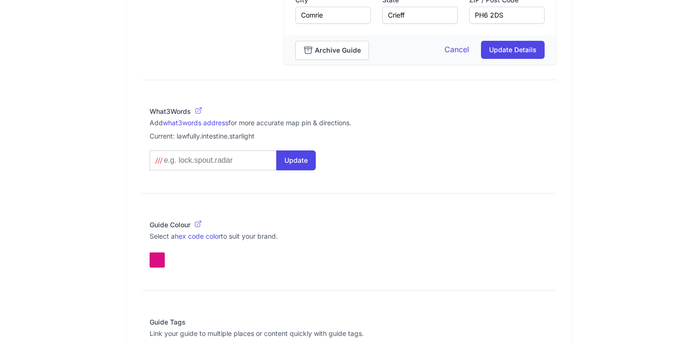
scroll to position [618, 0]
click at [187, 155] on input at bounding box center [211, 159] width 97 height 9
paste input "grandson.newer.shunts"
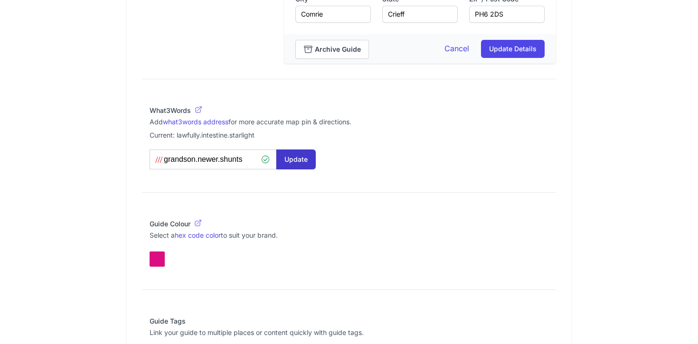
type input "grandson.newer.shunts"
click at [285, 165] on button "Update" at bounding box center [295, 160] width 39 height 20
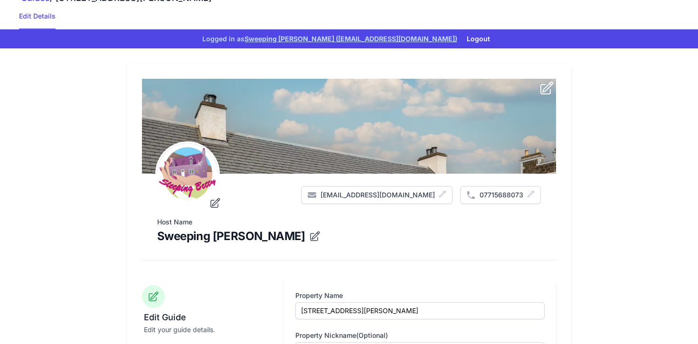
scroll to position [0, 0]
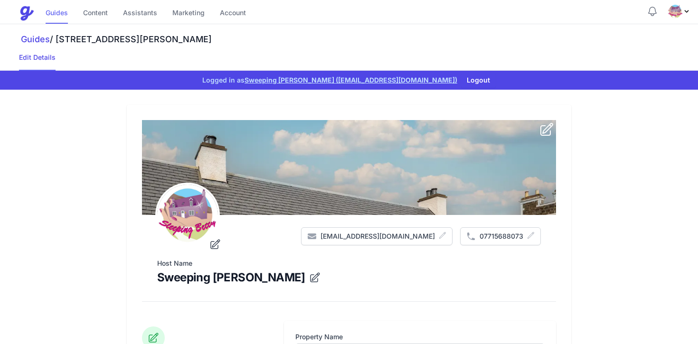
click at [53, 14] on link "Guides" at bounding box center [57, 13] width 22 height 20
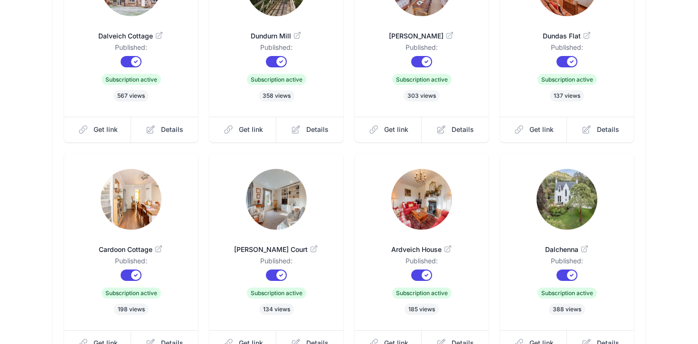
scroll to position [289, 0]
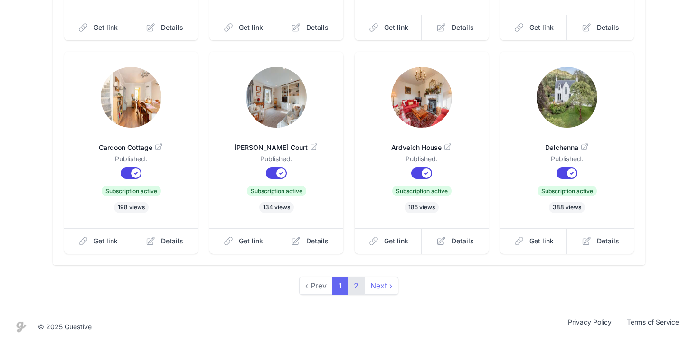
click at [354, 284] on link "2" at bounding box center [356, 286] width 17 height 18
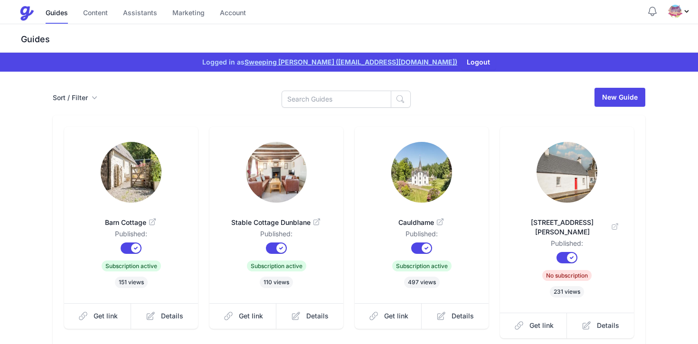
click at [561, 176] on img at bounding box center [567, 172] width 61 height 61
click at [573, 252] on button "Published?" at bounding box center [567, 257] width 21 height 11
click at [570, 252] on button "Published?" at bounding box center [567, 257] width 21 height 11
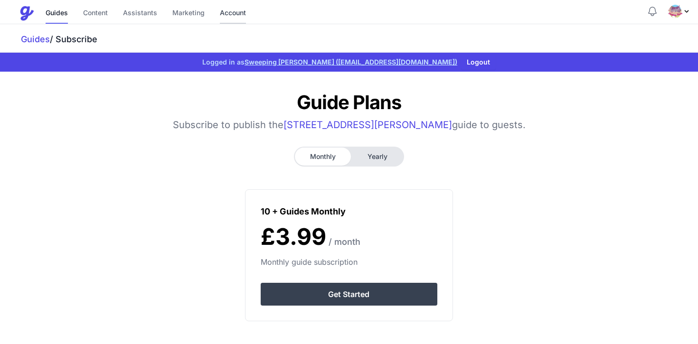
click at [234, 12] on link "Account" at bounding box center [233, 13] width 26 height 20
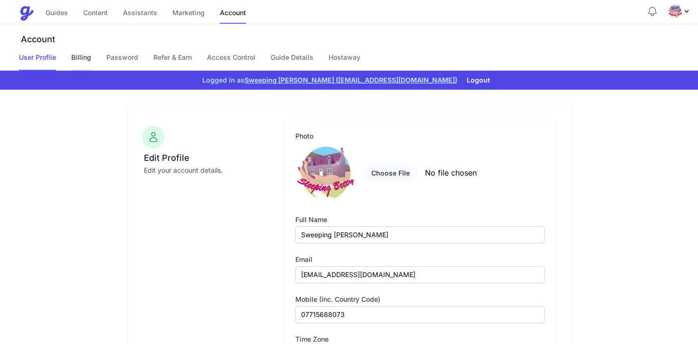
click at [86, 59] on link "Billing" at bounding box center [81, 62] width 20 height 18
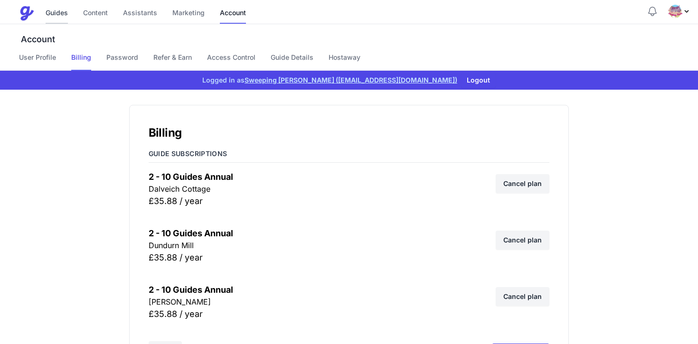
click at [56, 11] on link "Guides" at bounding box center [57, 13] width 22 height 20
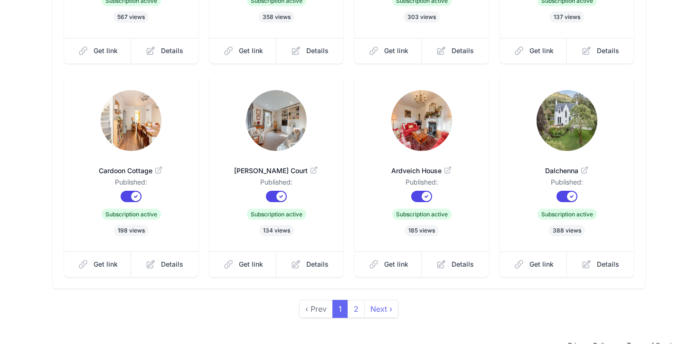
scroll to position [289, 0]
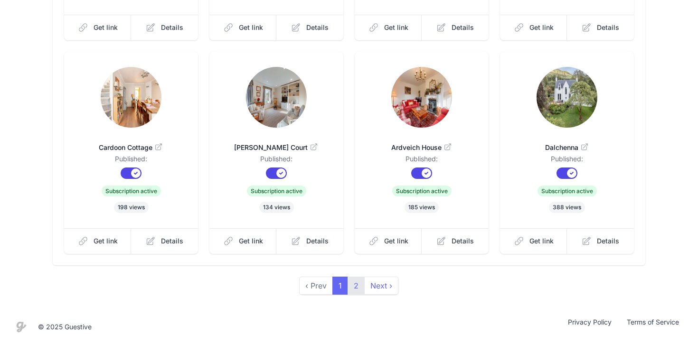
click at [357, 286] on link "2" at bounding box center [356, 286] width 17 height 18
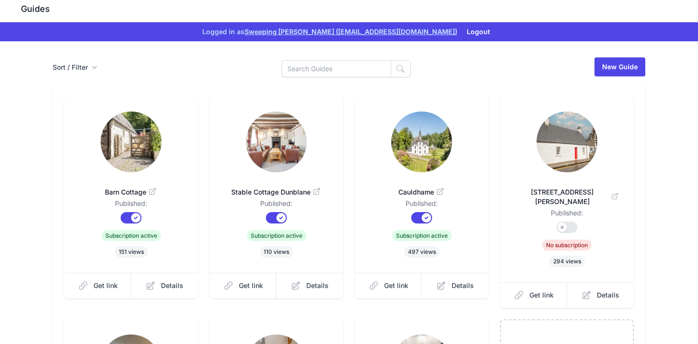
scroll to position [36, 0]
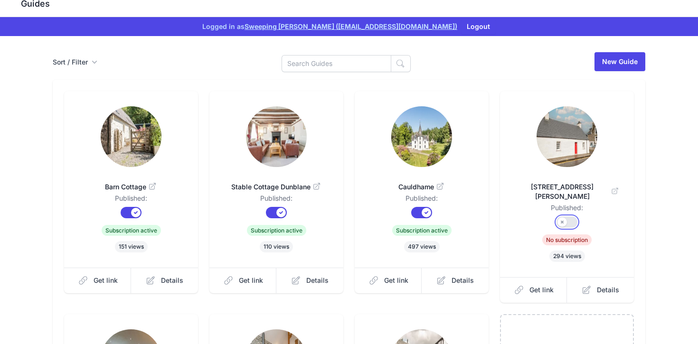
click at [569, 217] on button "Published?" at bounding box center [567, 222] width 21 height 11
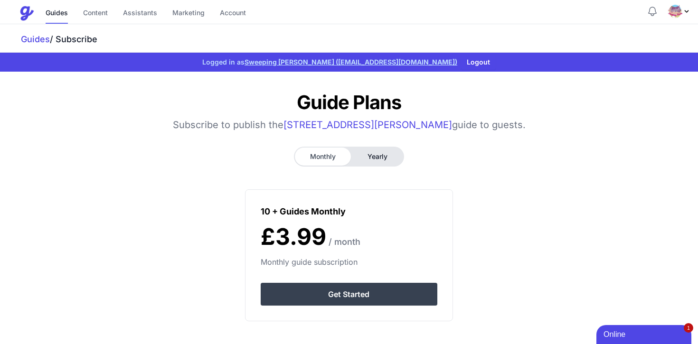
click at [368, 158] on button "Yearly" at bounding box center [377, 157] width 51 height 18
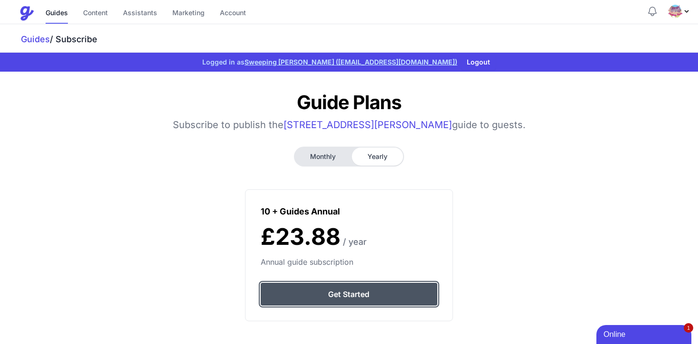
click at [350, 293] on link "Get Started" at bounding box center [349, 294] width 176 height 23
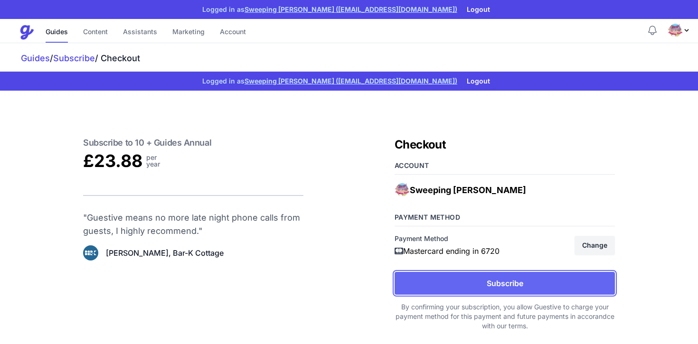
click at [452, 280] on button "Subscribe" at bounding box center [505, 283] width 220 height 23
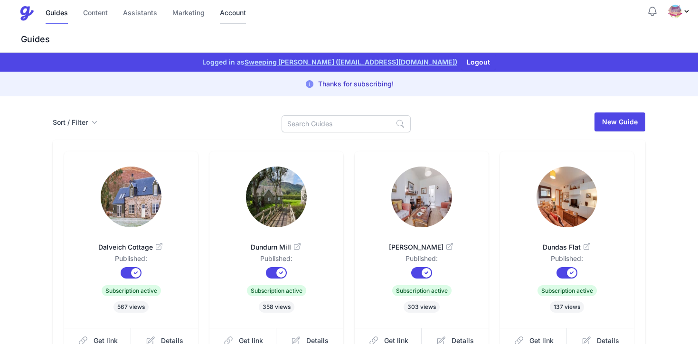
click at [232, 13] on link "Account" at bounding box center [233, 13] width 26 height 20
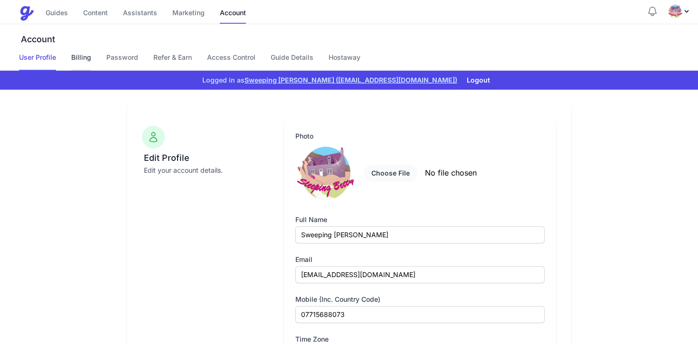
click at [74, 56] on link "Billing" at bounding box center [81, 62] width 20 height 18
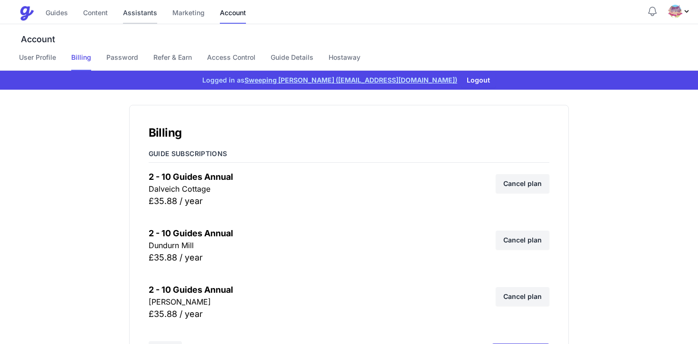
click at [130, 11] on link "Assistants" at bounding box center [140, 13] width 34 height 20
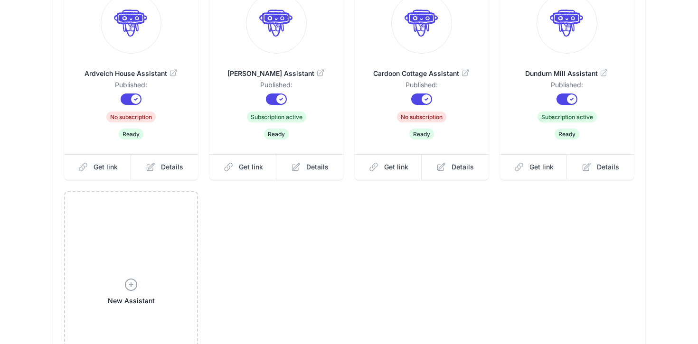
scroll to position [529, 0]
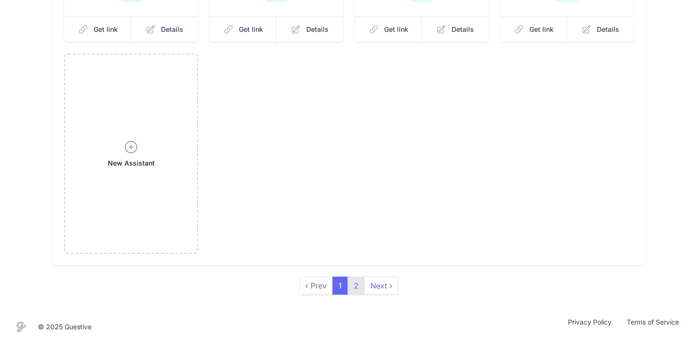
click at [357, 288] on link "2" at bounding box center [356, 286] width 17 height 18
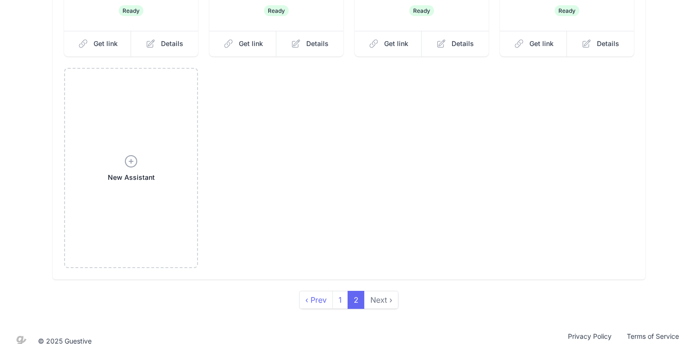
scroll to position [538, 0]
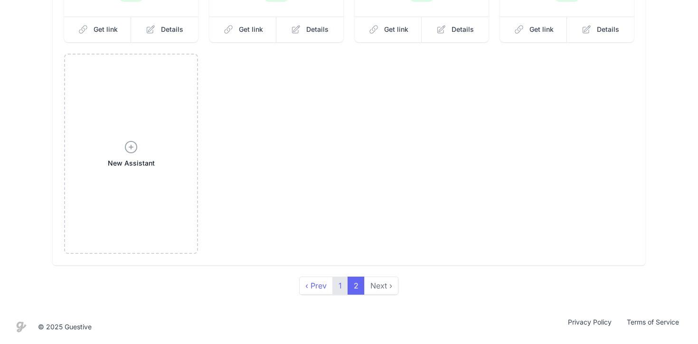
click at [341, 280] on link "1" at bounding box center [340, 286] width 16 height 18
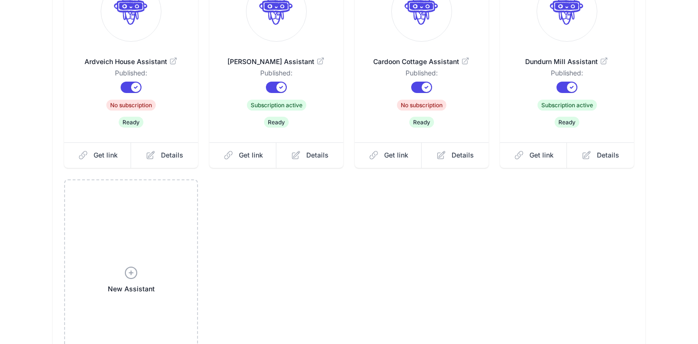
scroll to position [403, 0]
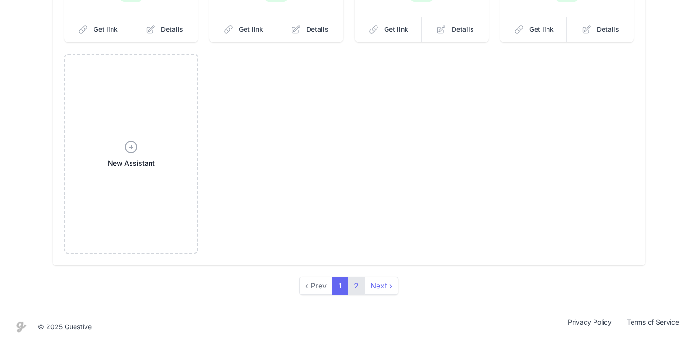
click at [356, 286] on link "2" at bounding box center [356, 286] width 17 height 18
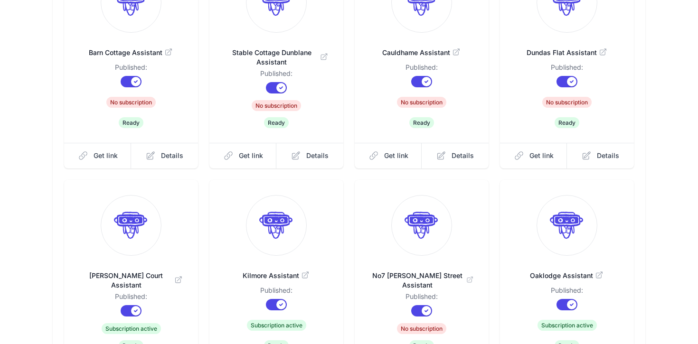
scroll to position [258, 0]
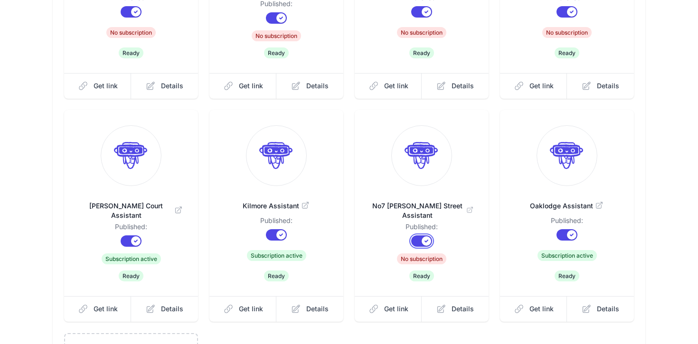
click at [417, 239] on button "Published?" at bounding box center [421, 241] width 21 height 11
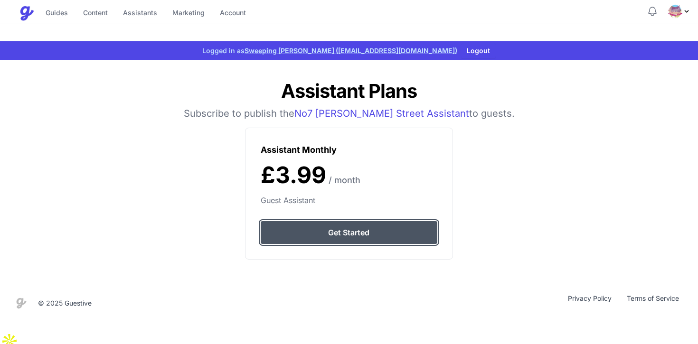
click at [378, 233] on link "Get Started" at bounding box center [349, 232] width 176 height 23
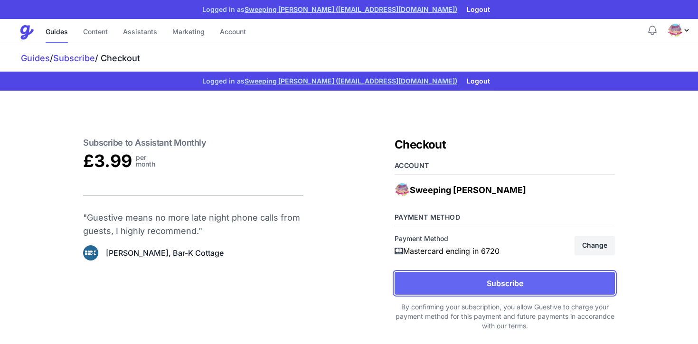
click at [474, 280] on button "Subscribe" at bounding box center [505, 283] width 220 height 23
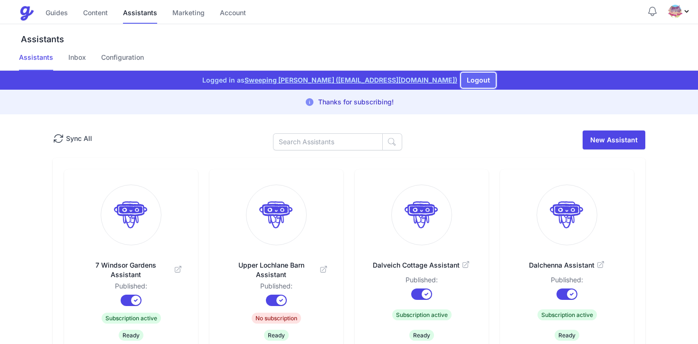
click at [461, 79] on button "Logout" at bounding box center [478, 80] width 35 height 15
